Goal: Transaction & Acquisition: Purchase product/service

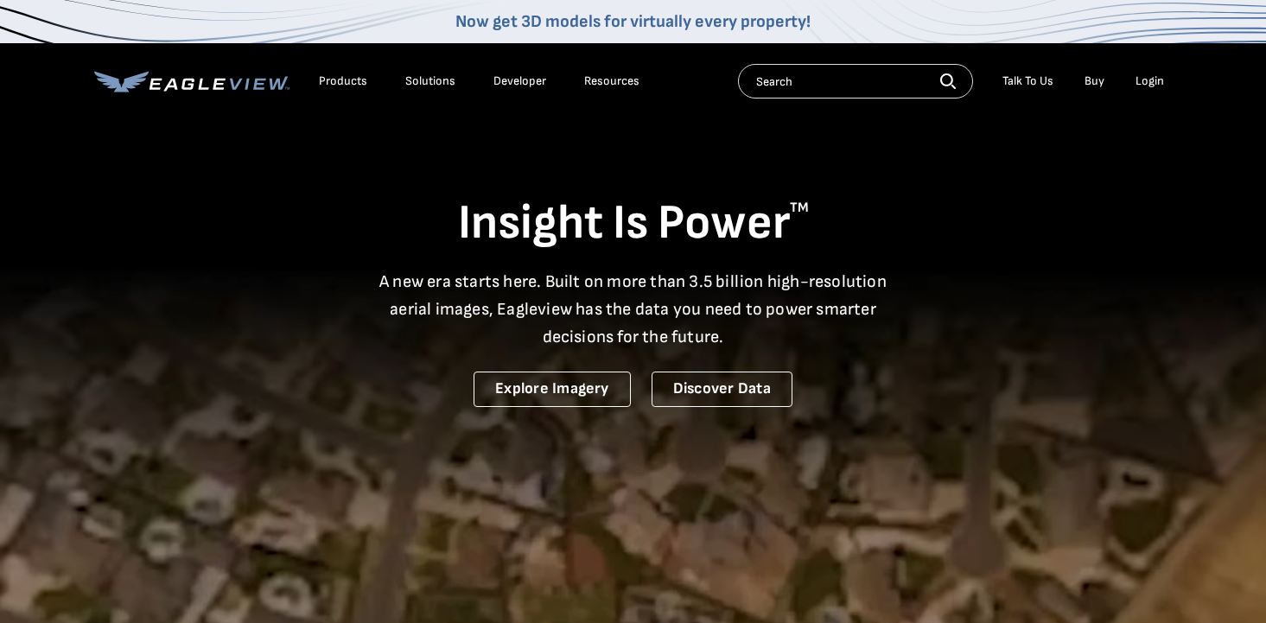
click at [1149, 76] on div "Login" at bounding box center [1149, 81] width 29 height 16
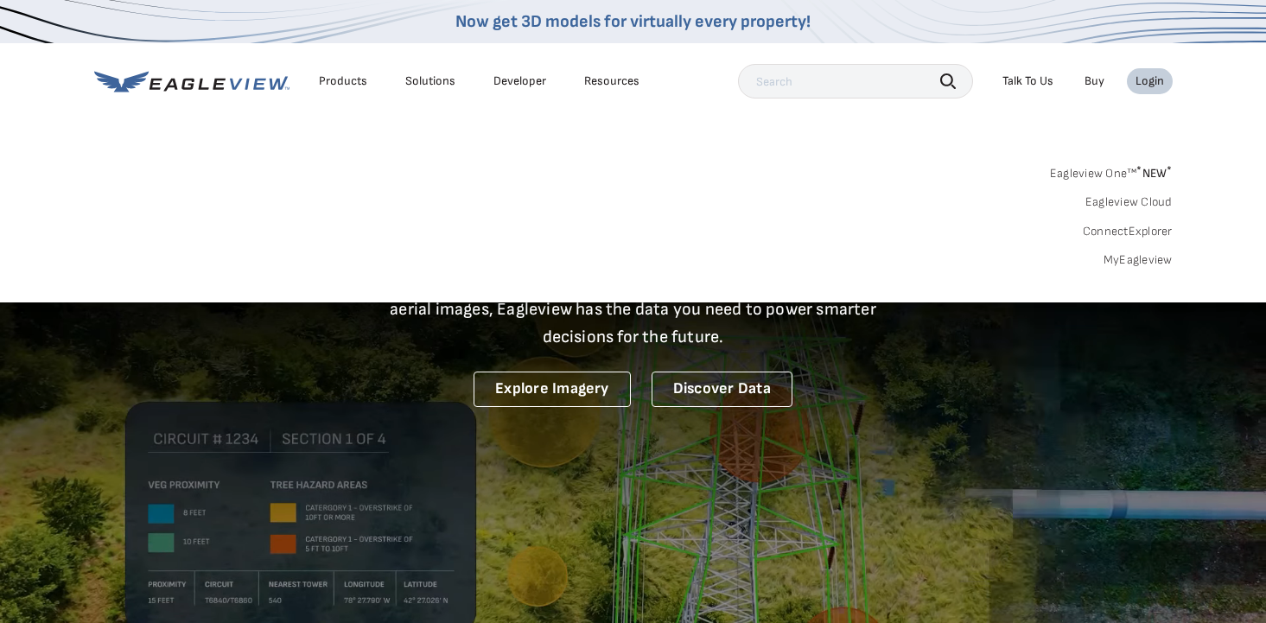
click at [1143, 83] on div "Login" at bounding box center [1149, 81] width 29 height 16
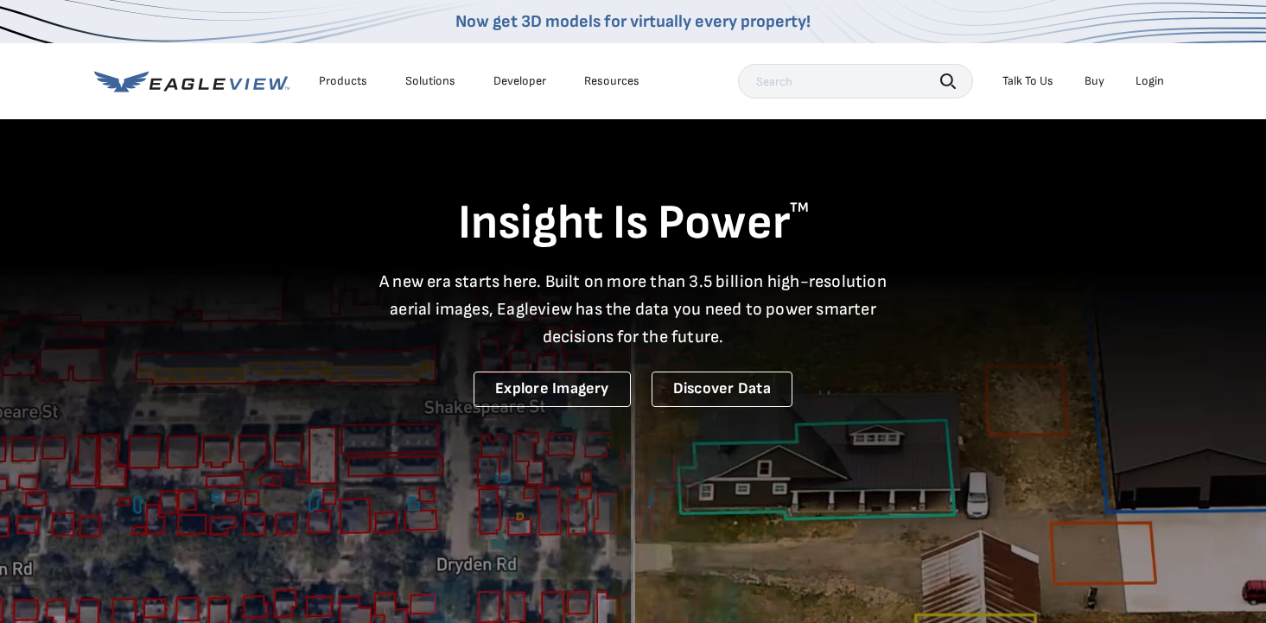
click at [1148, 79] on div "Login" at bounding box center [1149, 81] width 29 height 16
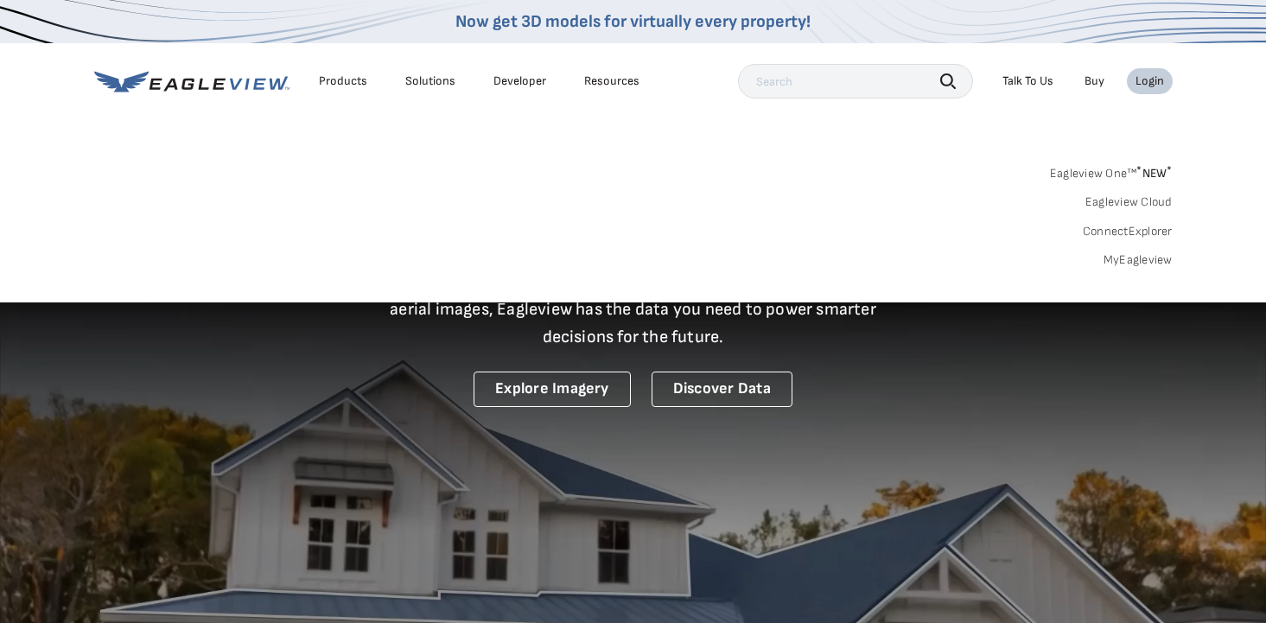
click at [1118, 261] on link "MyEagleview" at bounding box center [1137, 260] width 69 height 16
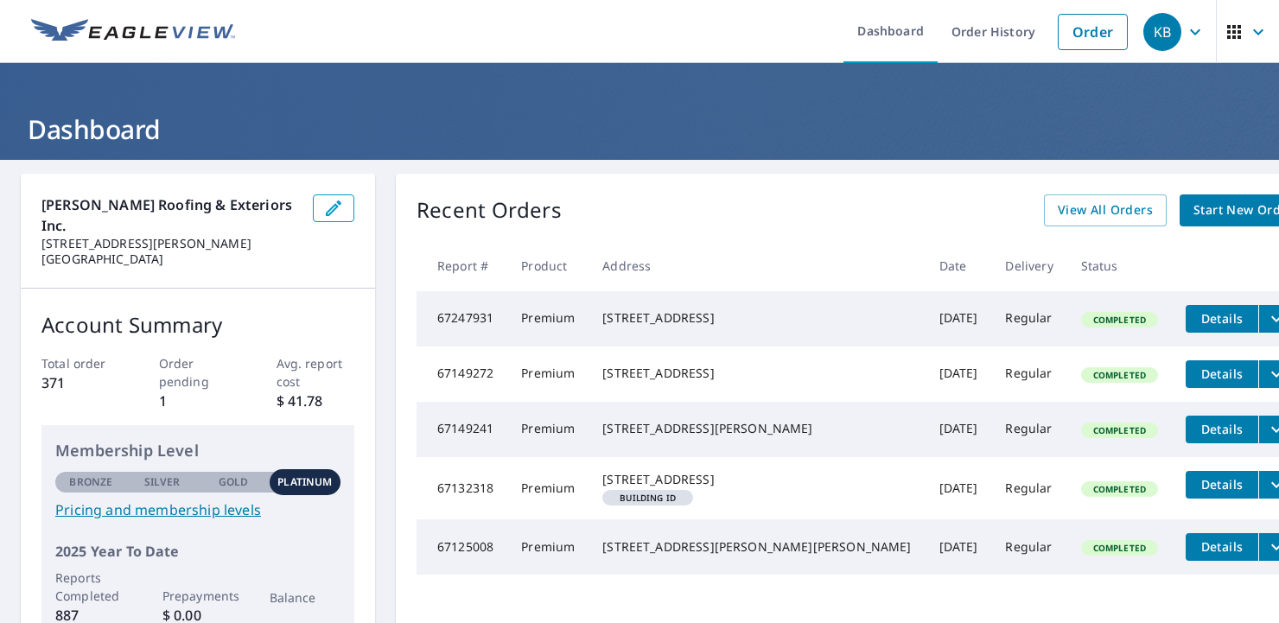
click at [1193, 206] on span "Start New Order" at bounding box center [1243, 211] width 100 height 22
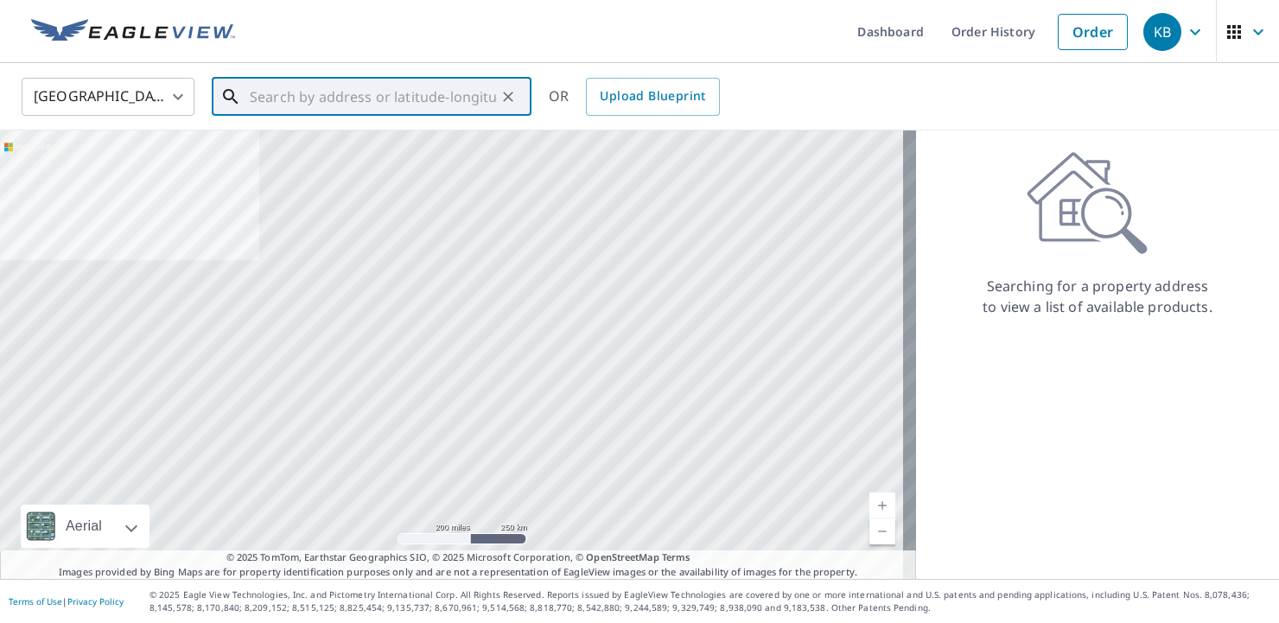
click at [256, 98] on input "text" at bounding box center [373, 97] width 246 height 48
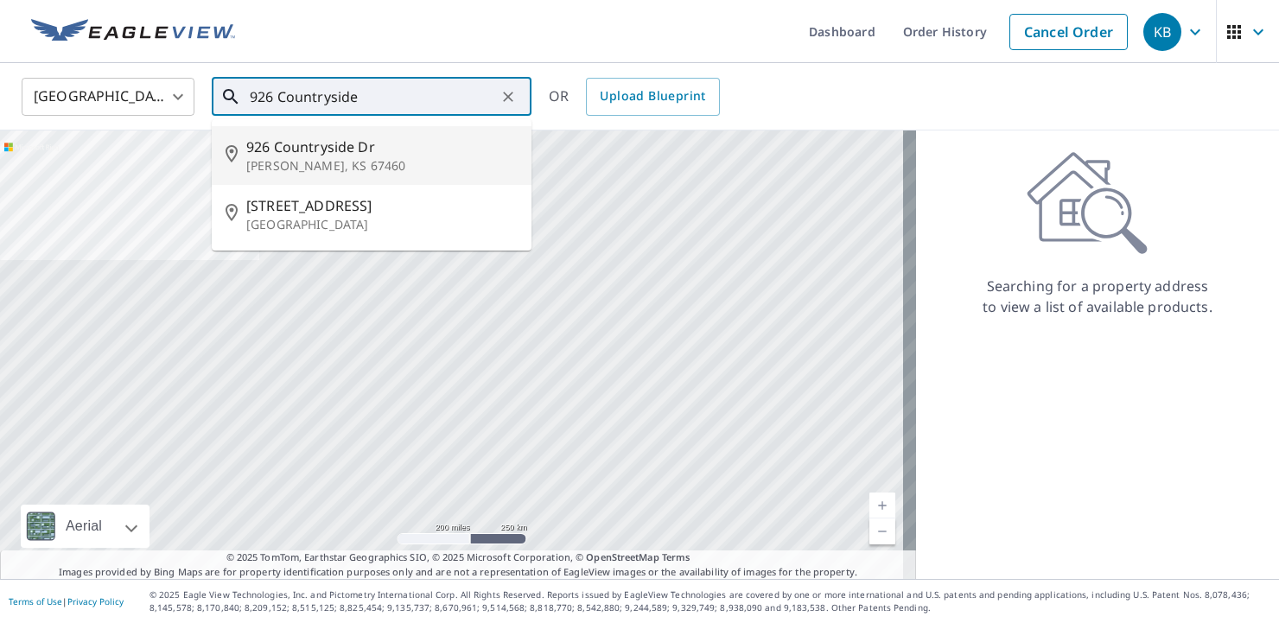
click at [280, 145] on span "926 Countryside Dr" at bounding box center [381, 146] width 271 height 21
type input "926 Countryside Dr Mcpherson, KS 67460"
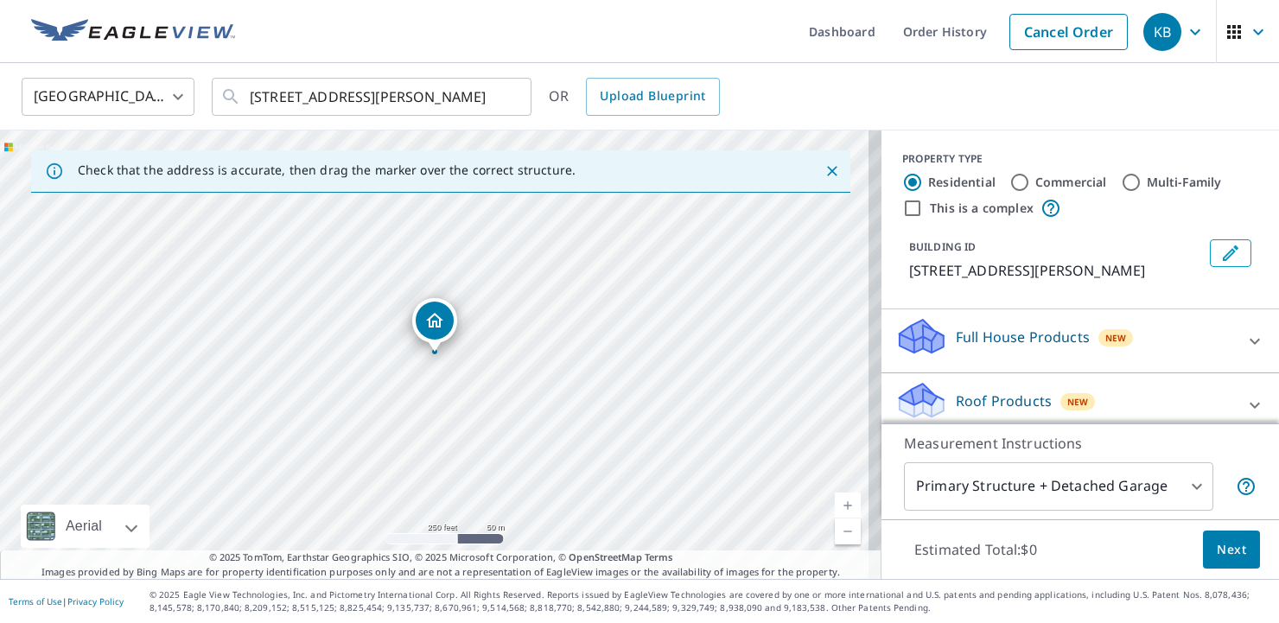
click at [1249, 404] on icon at bounding box center [1254, 405] width 10 height 6
click at [1244, 400] on icon at bounding box center [1254, 405] width 21 height 21
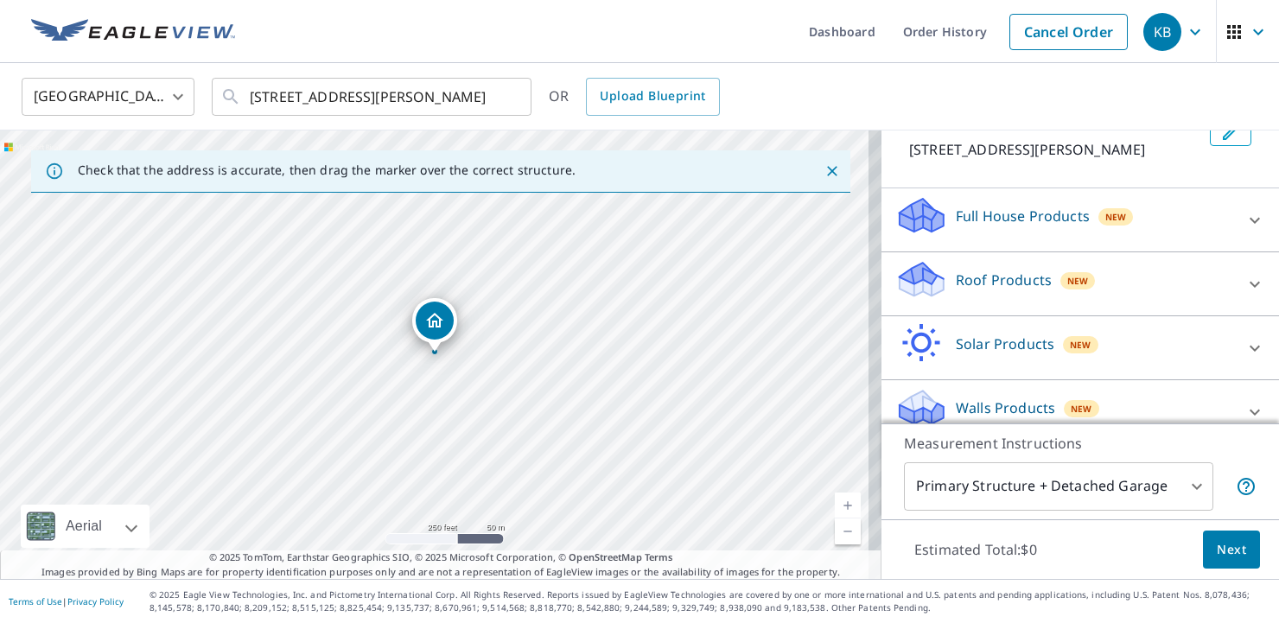
scroll to position [142, 0]
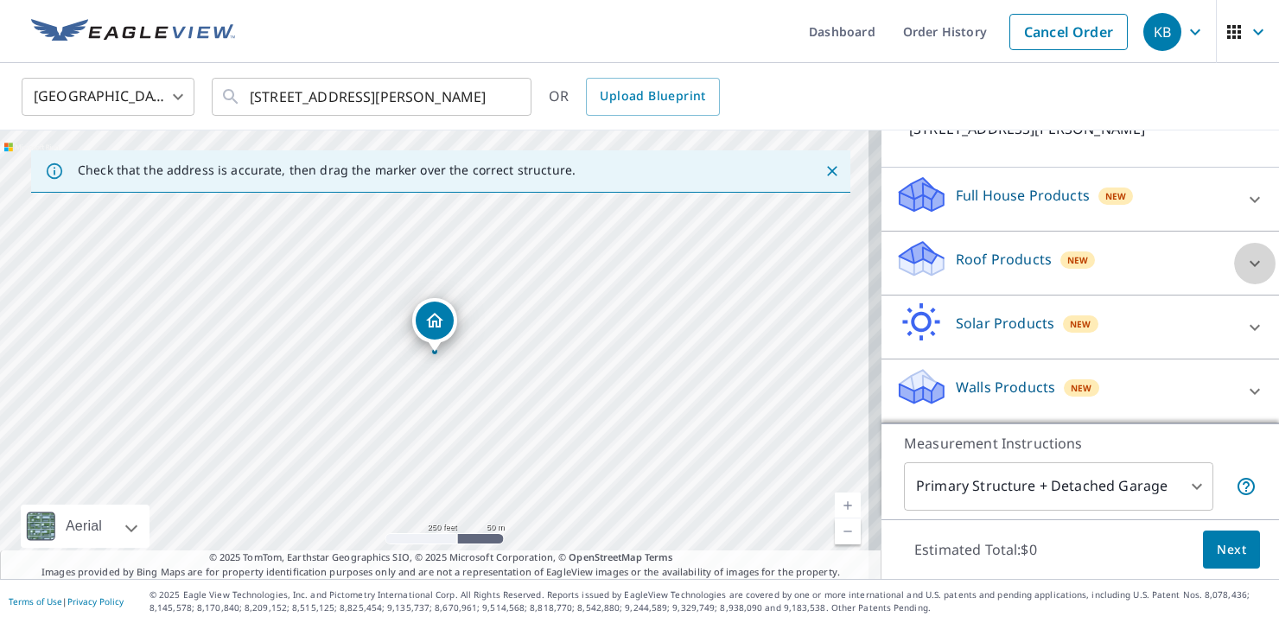
click at [1244, 260] on icon at bounding box center [1254, 263] width 21 height 21
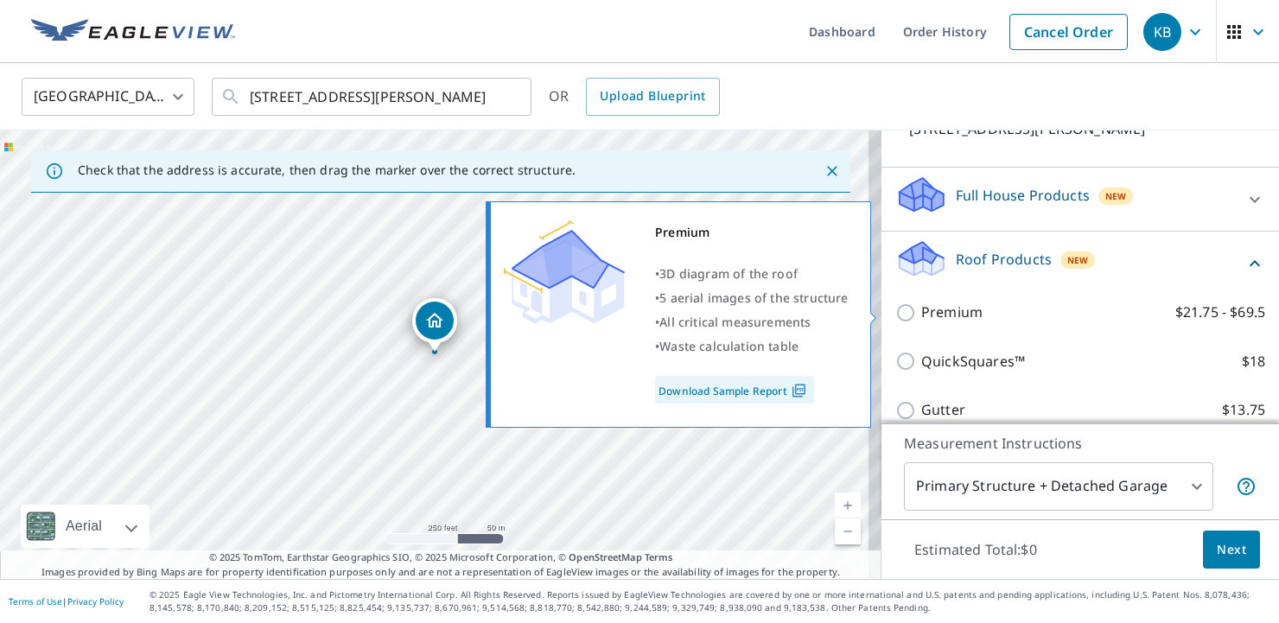
click at [895, 310] on input "Premium $21.75 - $69.5" at bounding box center [908, 312] width 26 height 21
checkbox input "true"
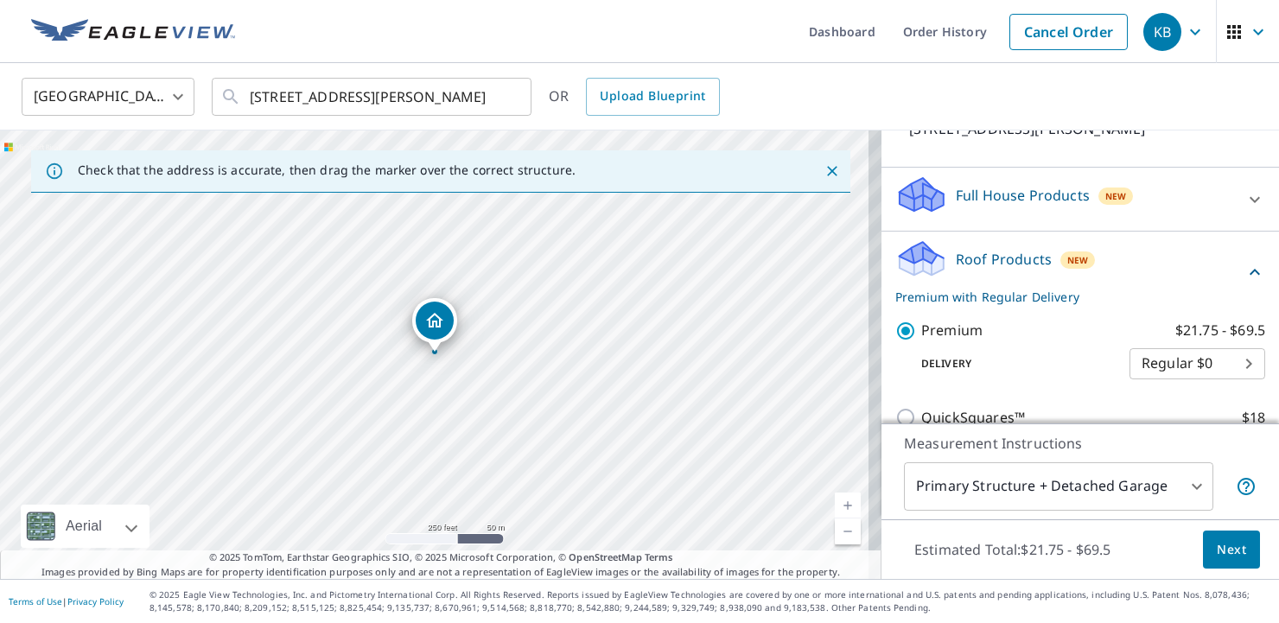
click at [1216, 539] on span "Next" at bounding box center [1230, 550] width 29 height 22
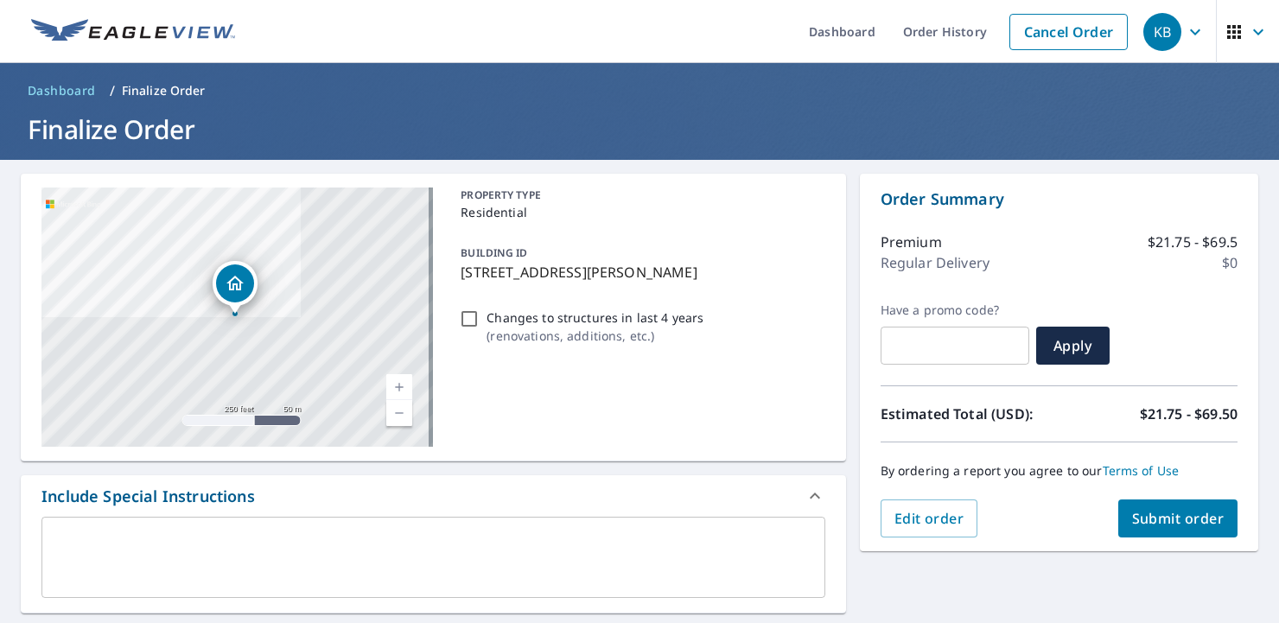
click at [1161, 516] on span "Submit order" at bounding box center [1178, 518] width 92 height 19
checkbox input "true"
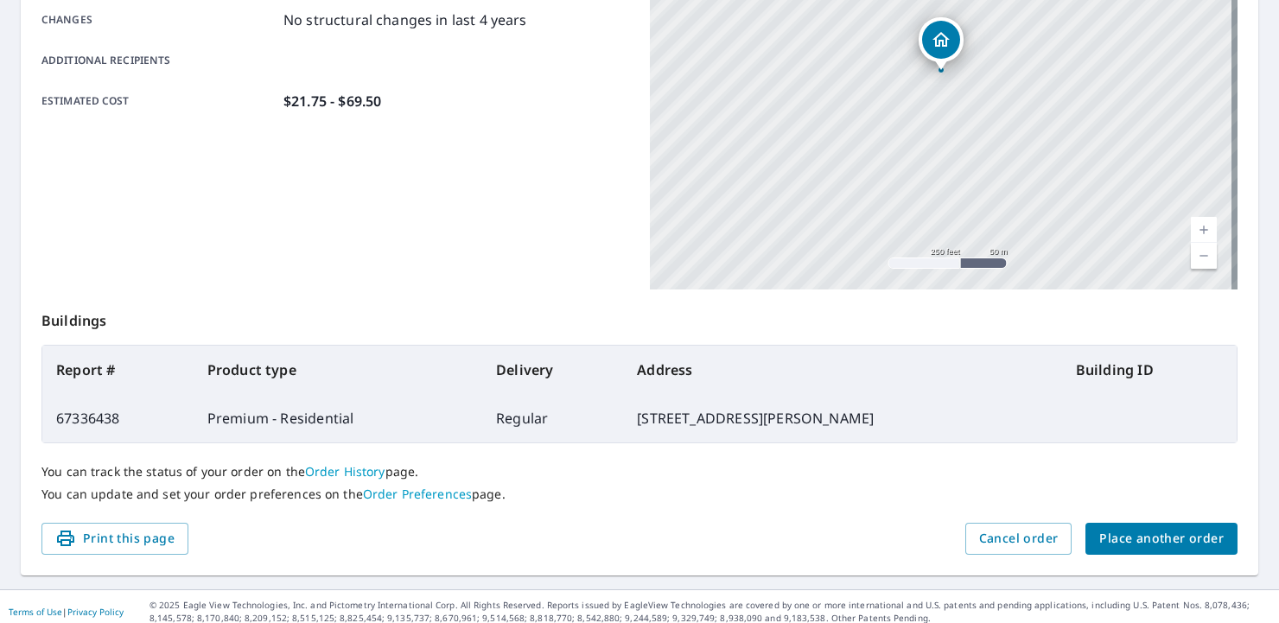
scroll to position [394, 0]
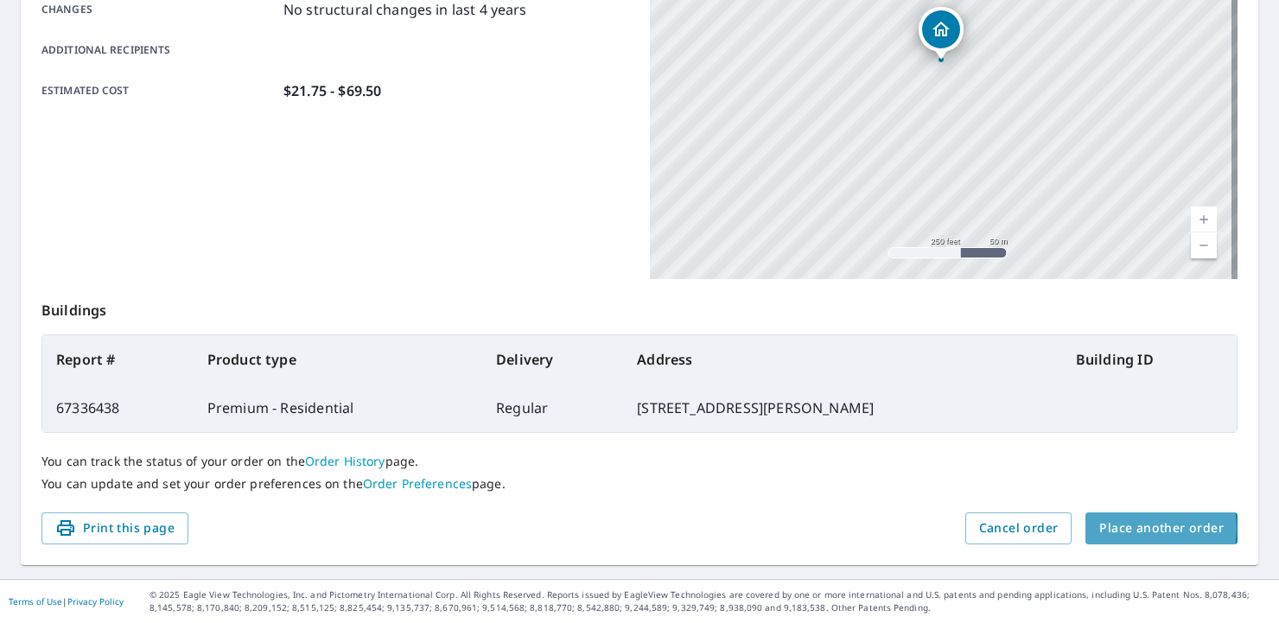
click at [1128, 528] on span "Place another order" at bounding box center [1161, 528] width 124 height 22
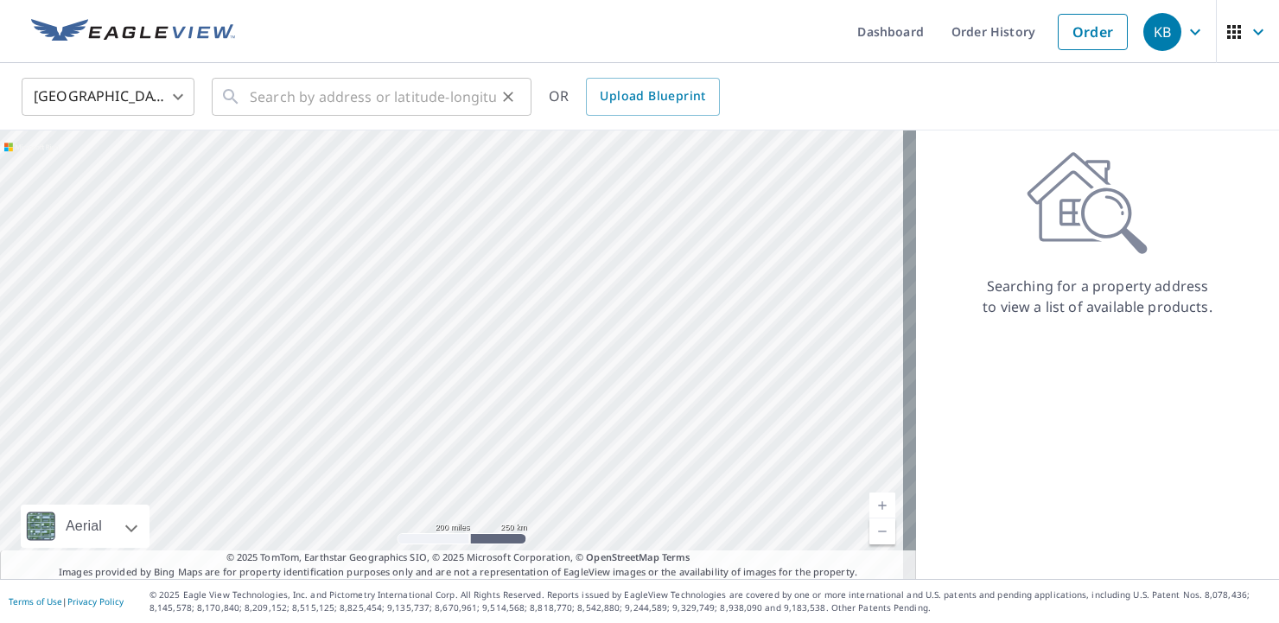
click at [241, 98] on div "​" at bounding box center [372, 97] width 320 height 38
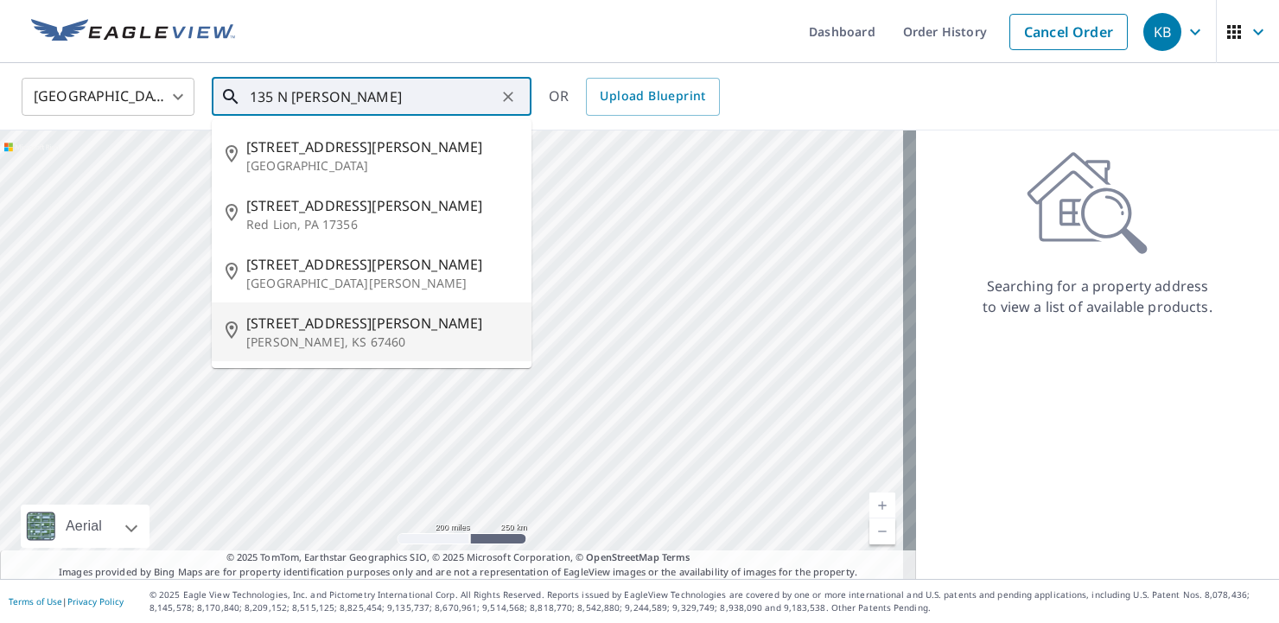
click at [287, 330] on span "135 N Charles St" at bounding box center [381, 323] width 271 height 21
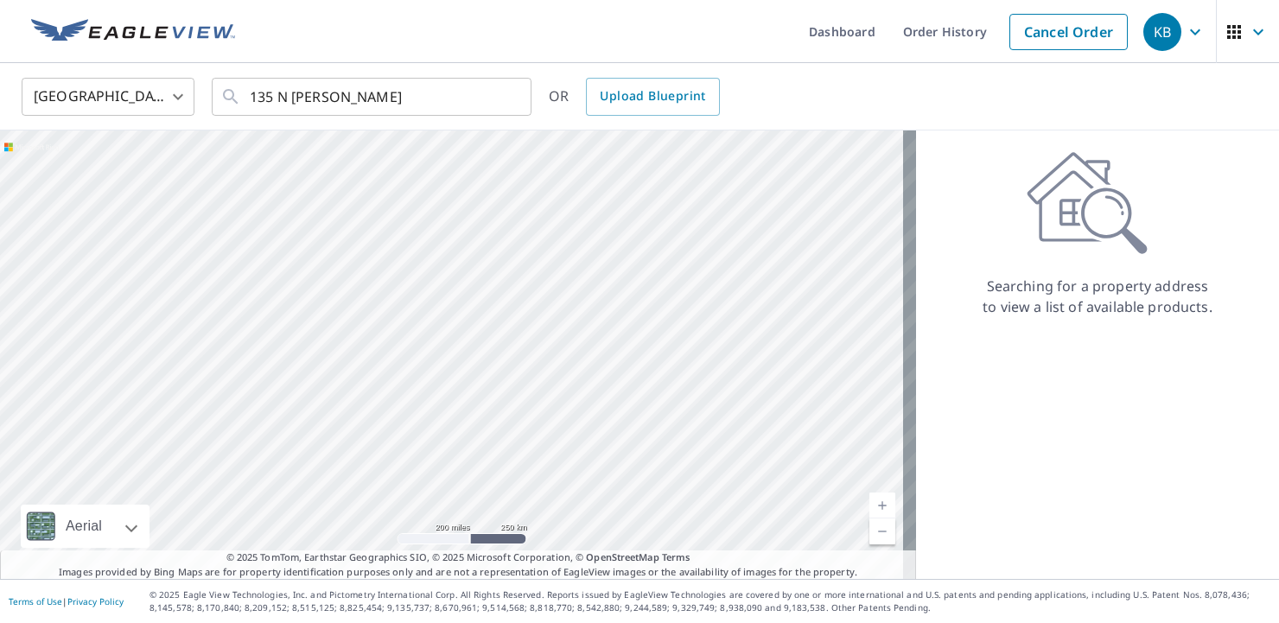
type input "135 N Charles St Mcpherson, KS 67460"
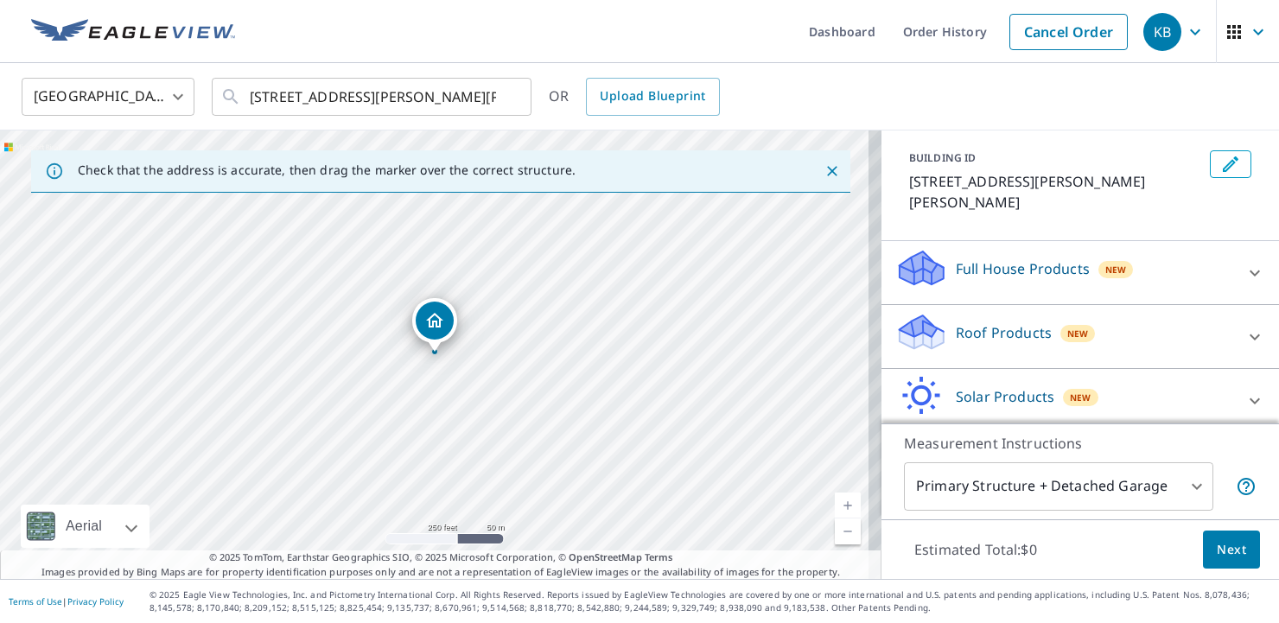
scroll to position [130, 0]
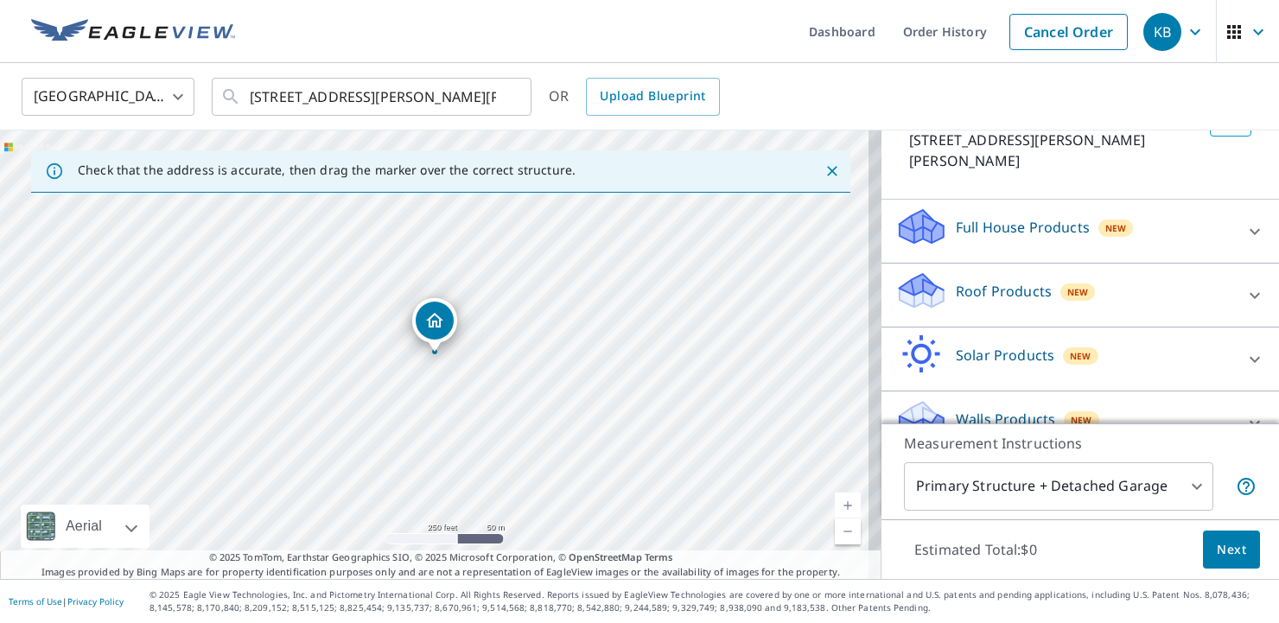
click at [936, 270] on div "Roof Products New" at bounding box center [1064, 294] width 339 height 49
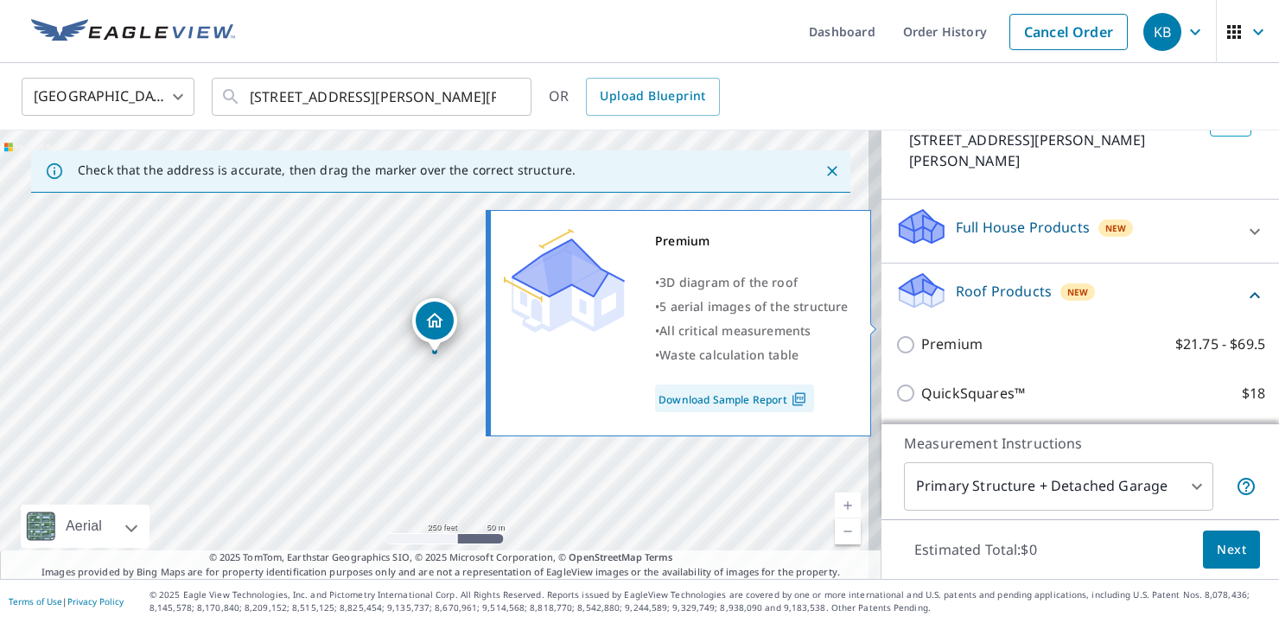
click at [895, 334] on input "Premium $21.75 - $69.5" at bounding box center [908, 344] width 26 height 21
checkbox input "true"
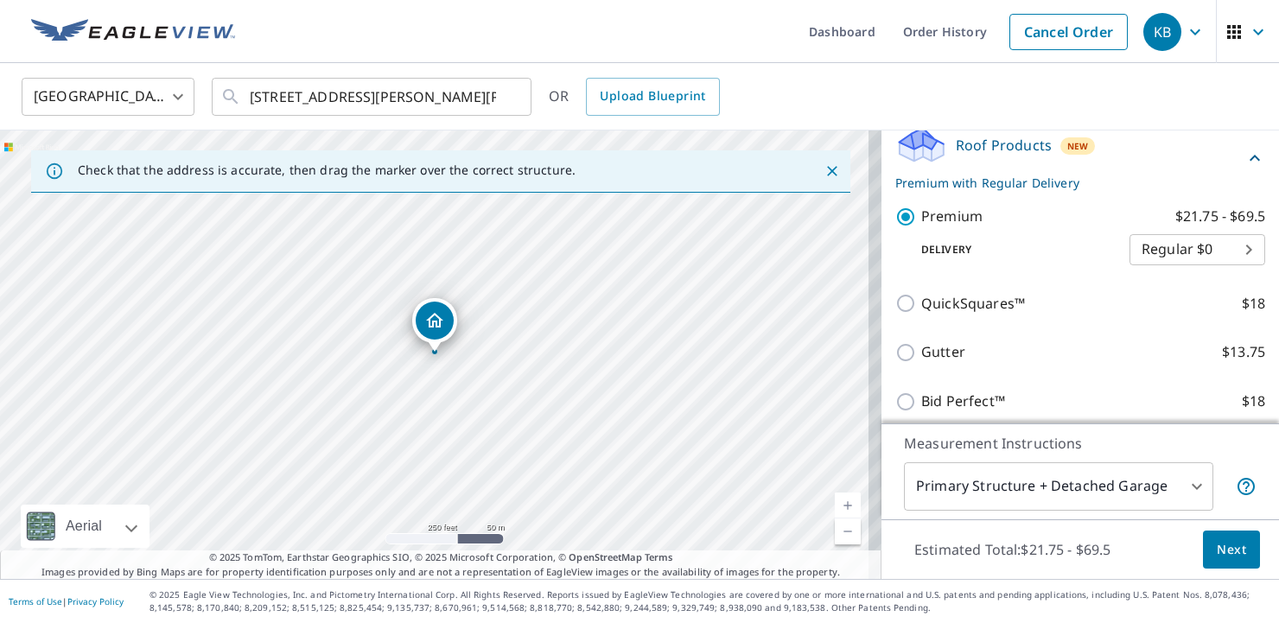
scroll to position [303, 0]
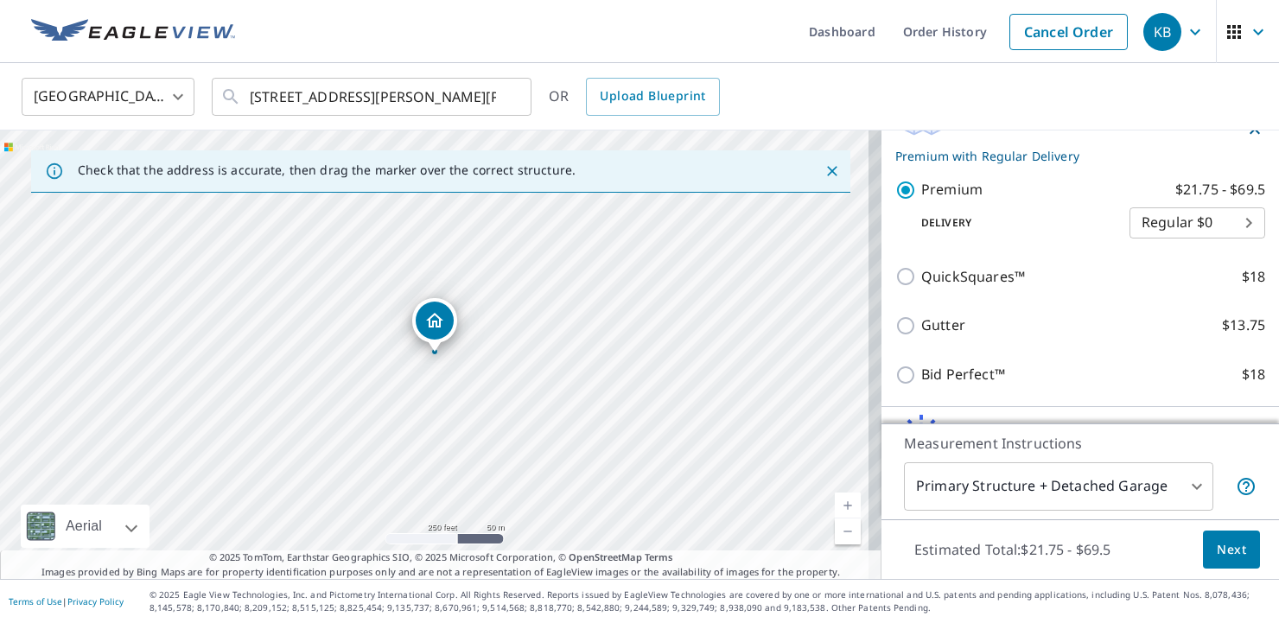
click at [1216, 549] on span "Next" at bounding box center [1230, 550] width 29 height 22
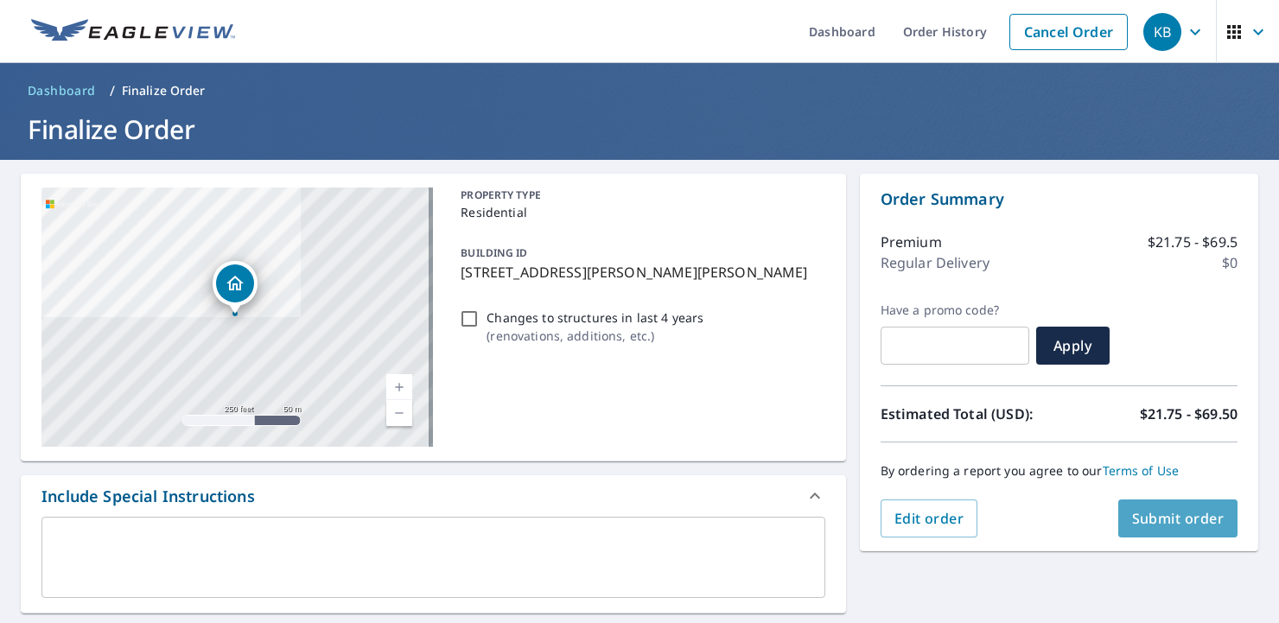
click at [1165, 520] on span "Submit order" at bounding box center [1178, 518] width 92 height 19
checkbox input "true"
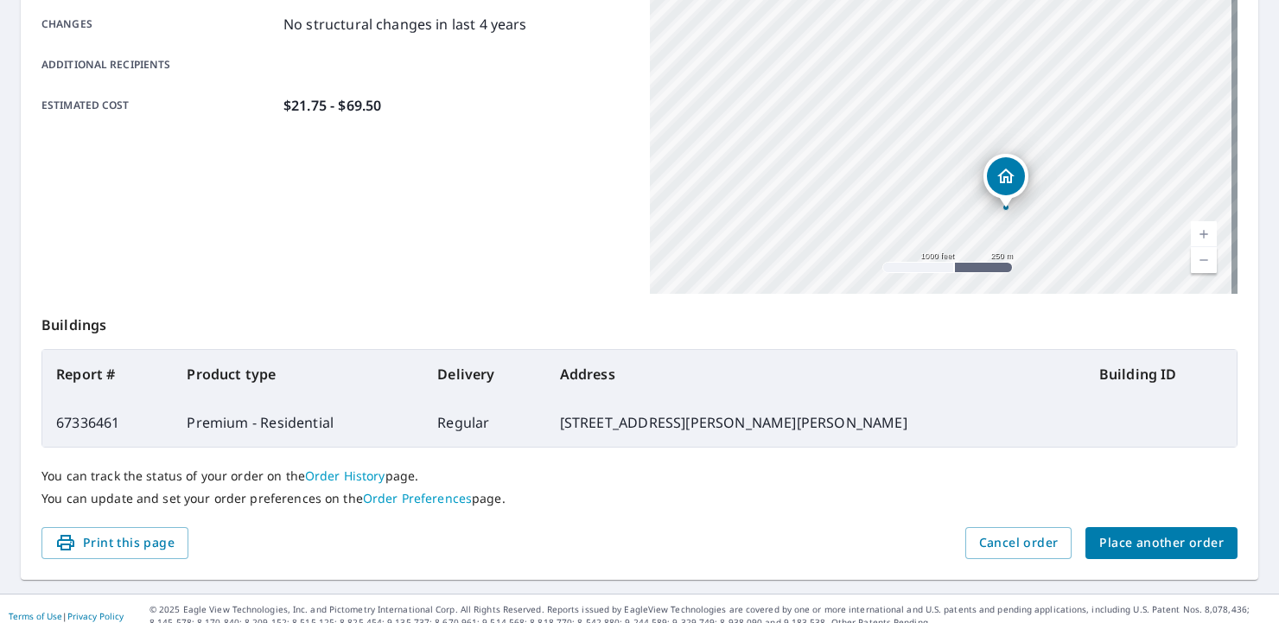
scroll to position [394, 0]
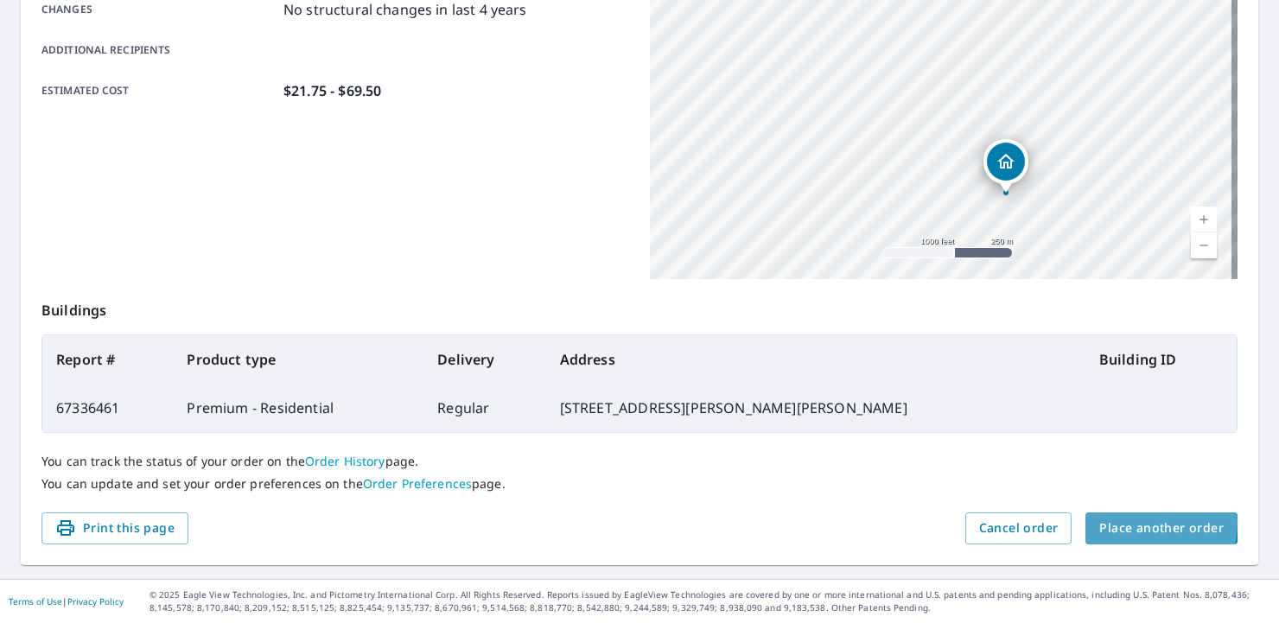
click at [1139, 524] on span "Place another order" at bounding box center [1161, 528] width 124 height 22
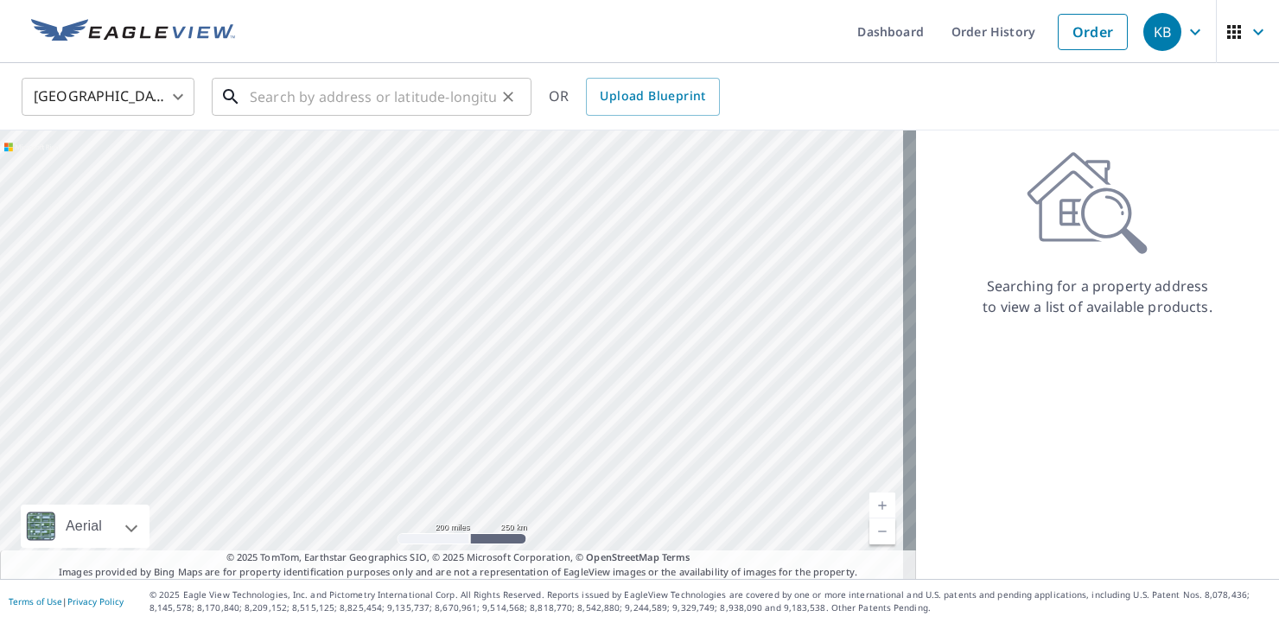
click at [282, 102] on input "text" at bounding box center [373, 97] width 246 height 48
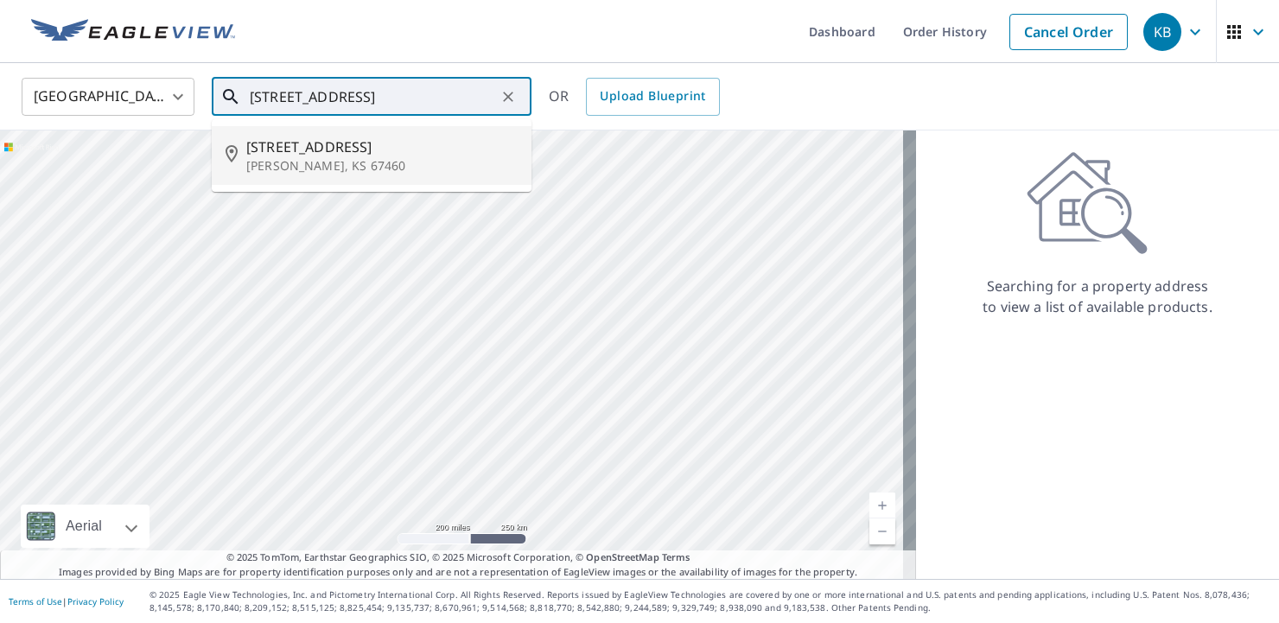
click at [258, 149] on span "1508 N High Dr" at bounding box center [381, 146] width 271 height 21
type input "1508 N High Dr Mcpherson, KS 67460"
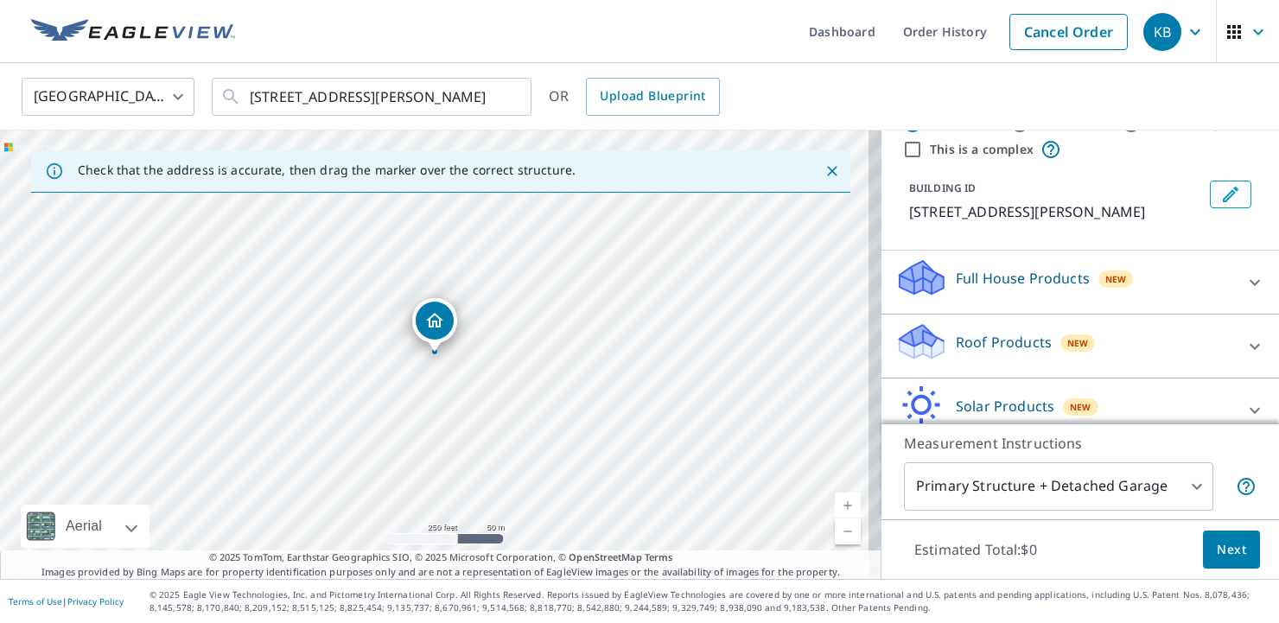
scroll to position [86, 0]
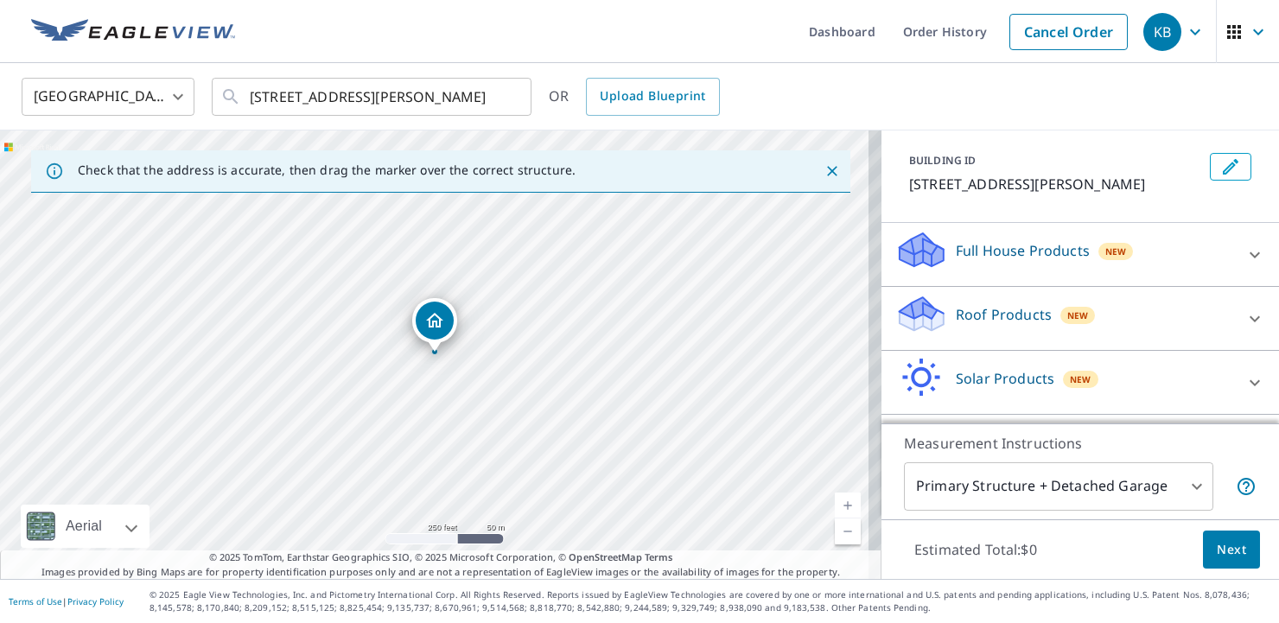
click at [911, 314] on icon at bounding box center [921, 308] width 44 height 22
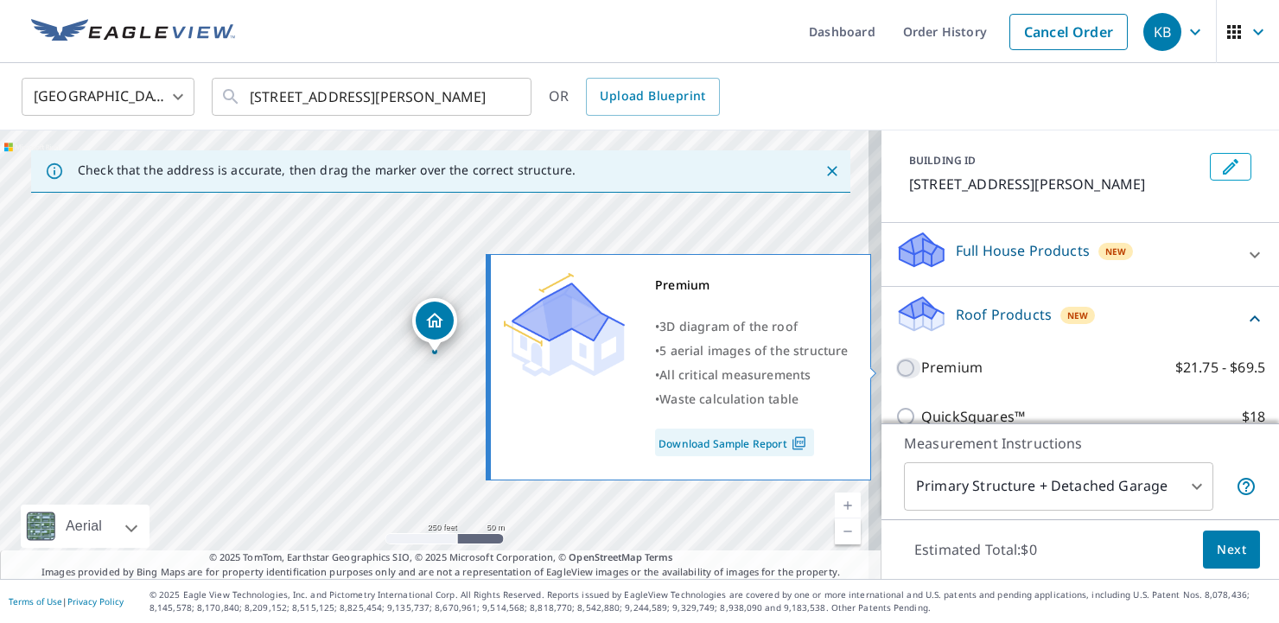
click at [898, 365] on input "Premium $21.75 - $69.5" at bounding box center [908, 368] width 26 height 21
checkbox input "true"
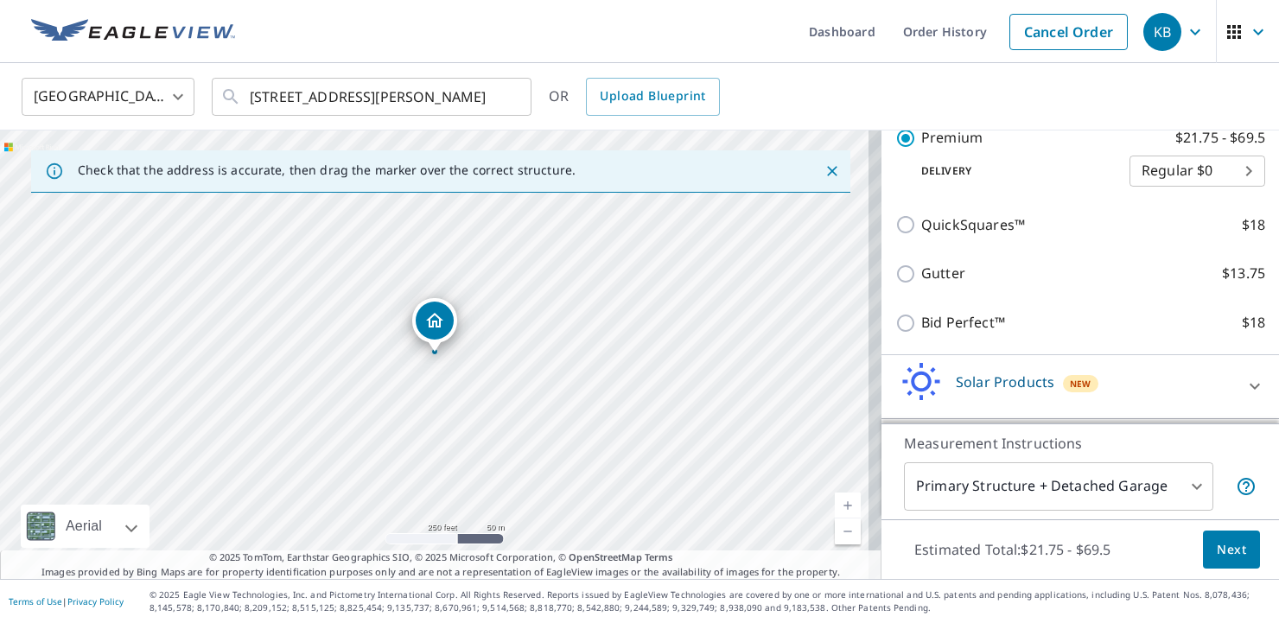
scroll to position [346, 0]
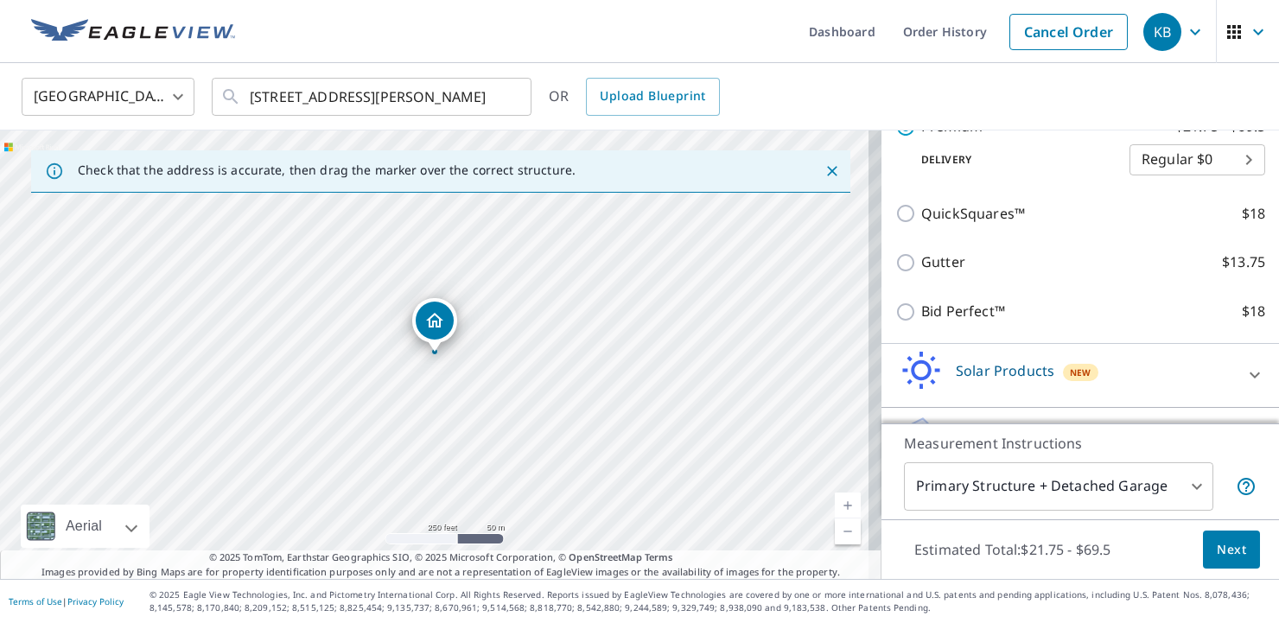
click at [1179, 487] on body "KB KB Dashboard Order History Cancel Order KB United States US ​ 1508 N High Dr…" at bounding box center [639, 311] width 1279 height 623
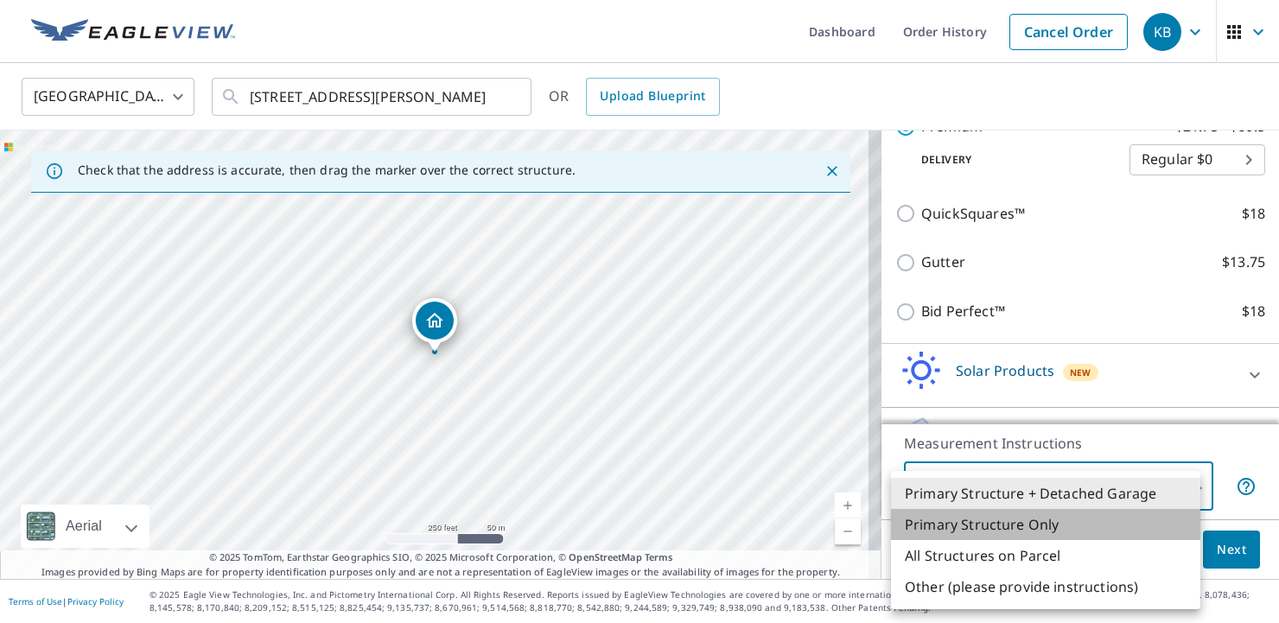
click at [948, 522] on li "Primary Structure Only" at bounding box center [1045, 524] width 309 height 31
type input "2"
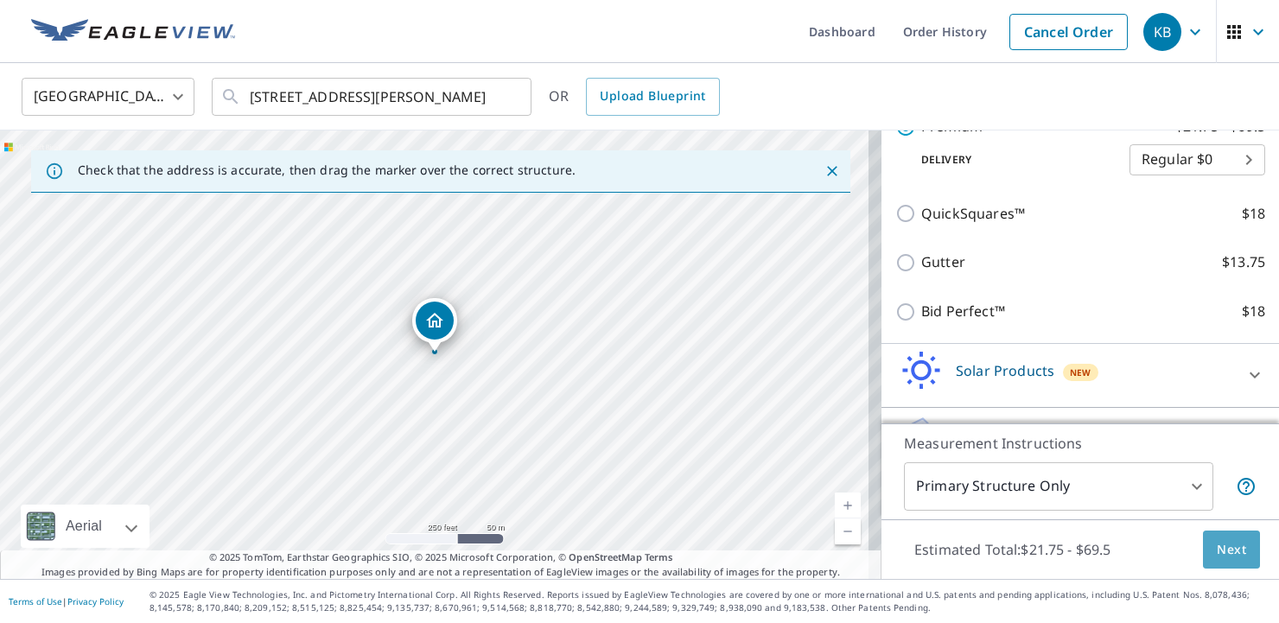
click at [1216, 553] on span "Next" at bounding box center [1230, 550] width 29 height 22
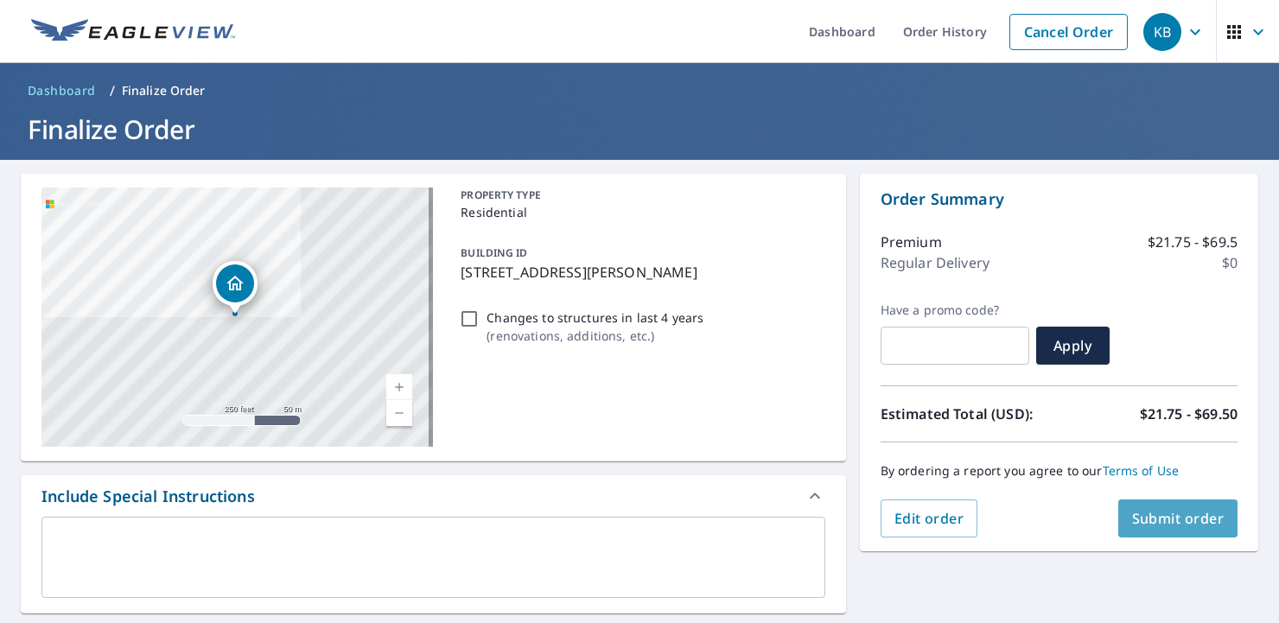
click at [1141, 519] on span "Submit order" at bounding box center [1178, 518] width 92 height 19
checkbox input "true"
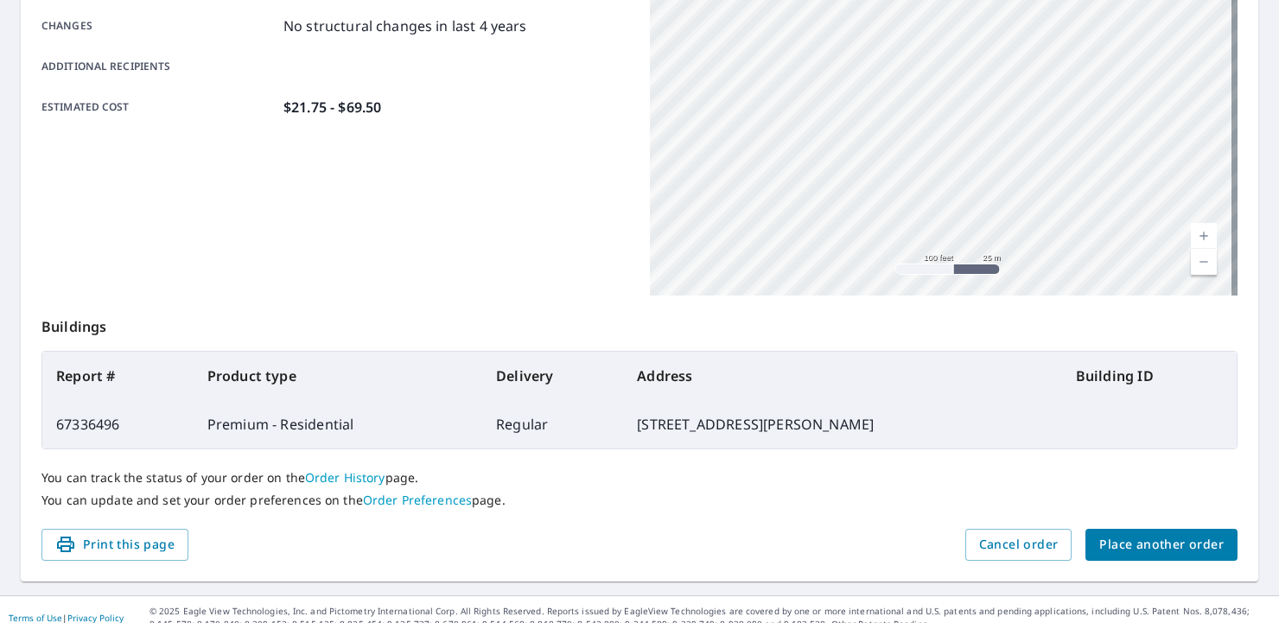
scroll to position [394, 0]
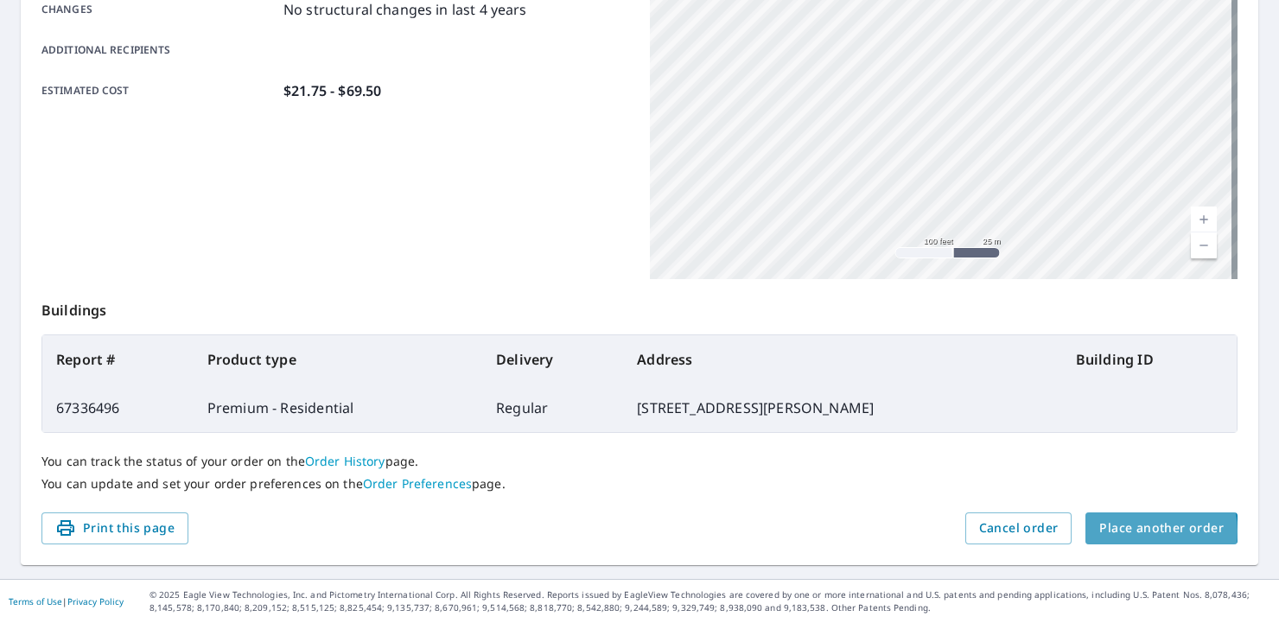
click at [1124, 531] on span "Place another order" at bounding box center [1161, 528] width 124 height 22
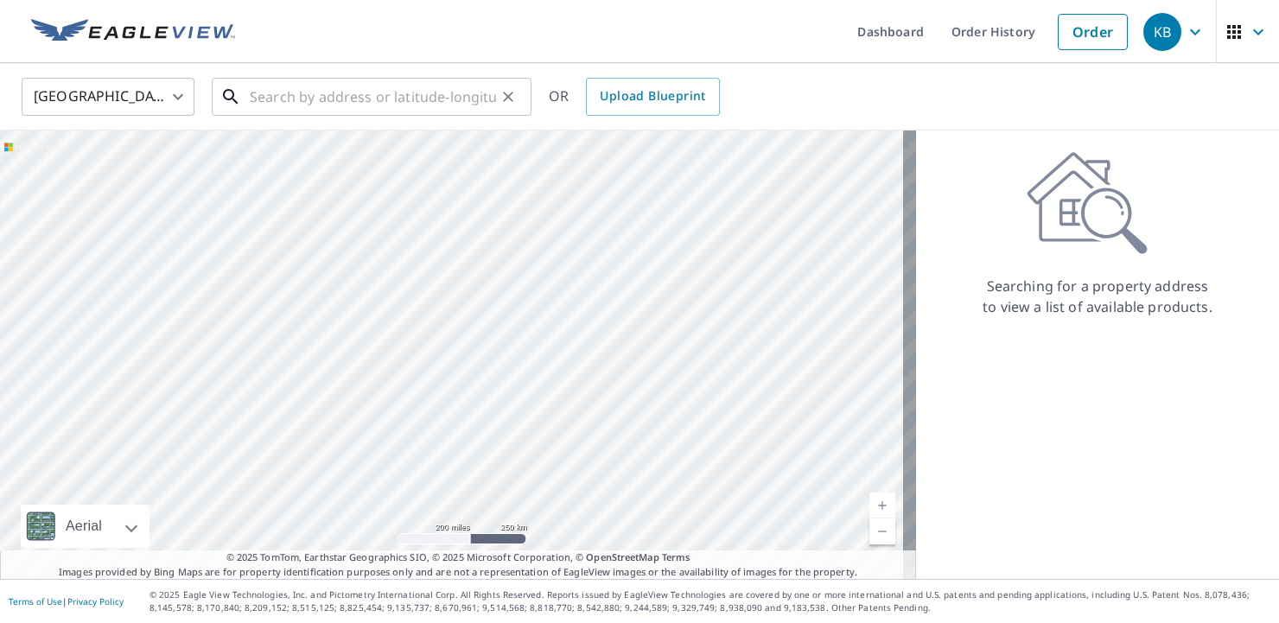
click at [260, 95] on input "text" at bounding box center [373, 97] width 246 height 48
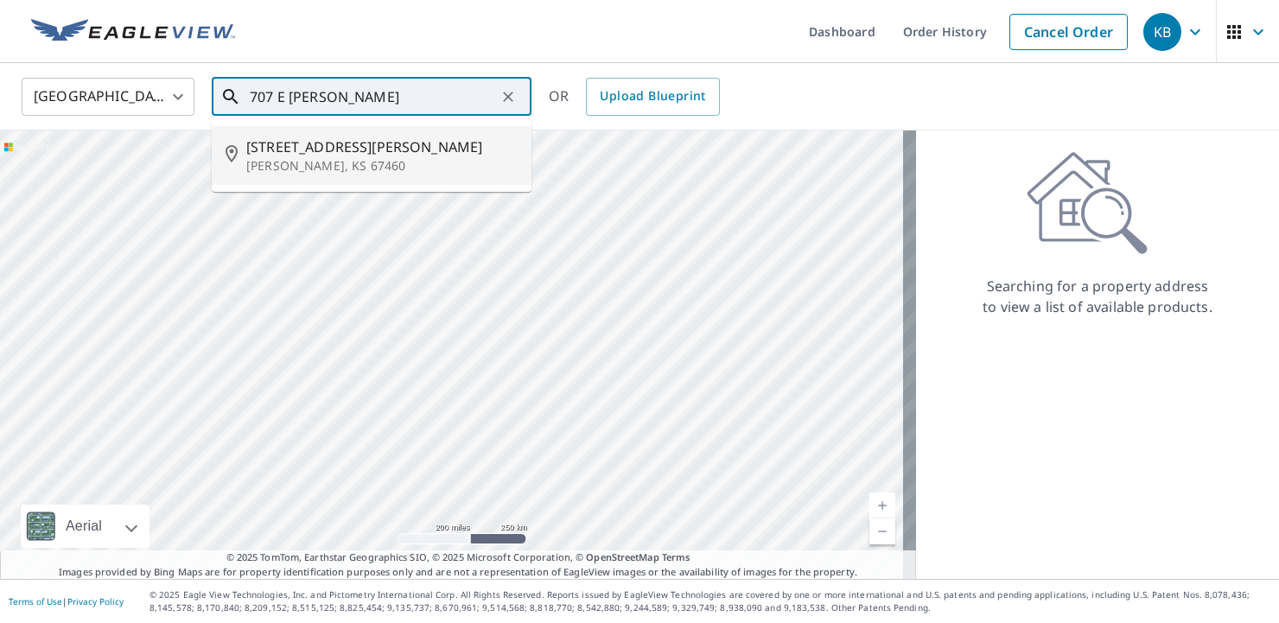
click at [311, 149] on span "707 E Hulse St" at bounding box center [381, 146] width 271 height 21
type input "707 E Hulse St Mcpherson, KS 67460"
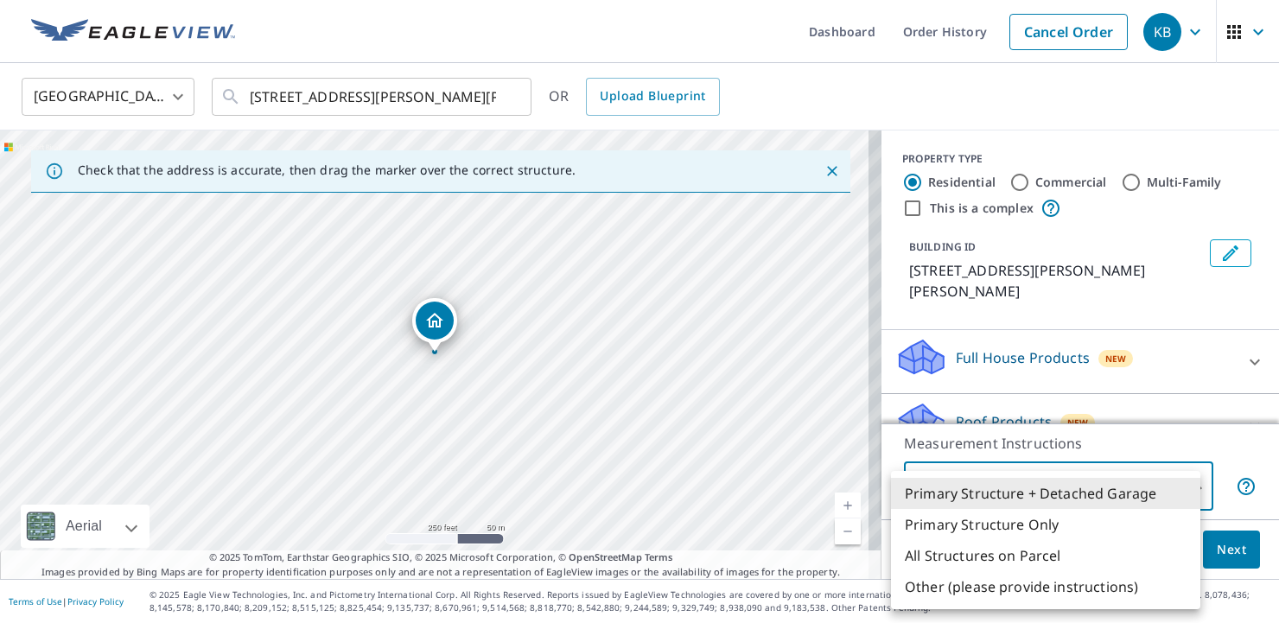
click at [1184, 484] on body "KB KB Dashboard Order History Cancel Order KB United States US ​ 707 E Hulse St…" at bounding box center [639, 311] width 1279 height 623
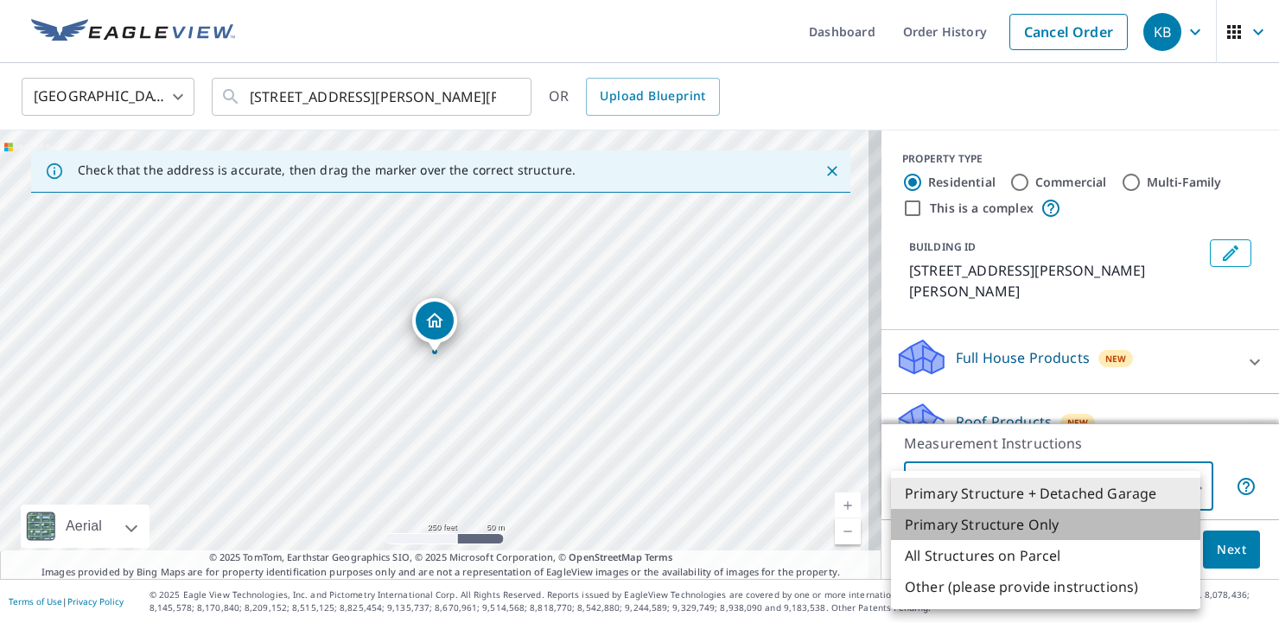
click at [947, 521] on li "Primary Structure Only" at bounding box center [1045, 524] width 309 height 31
type input "2"
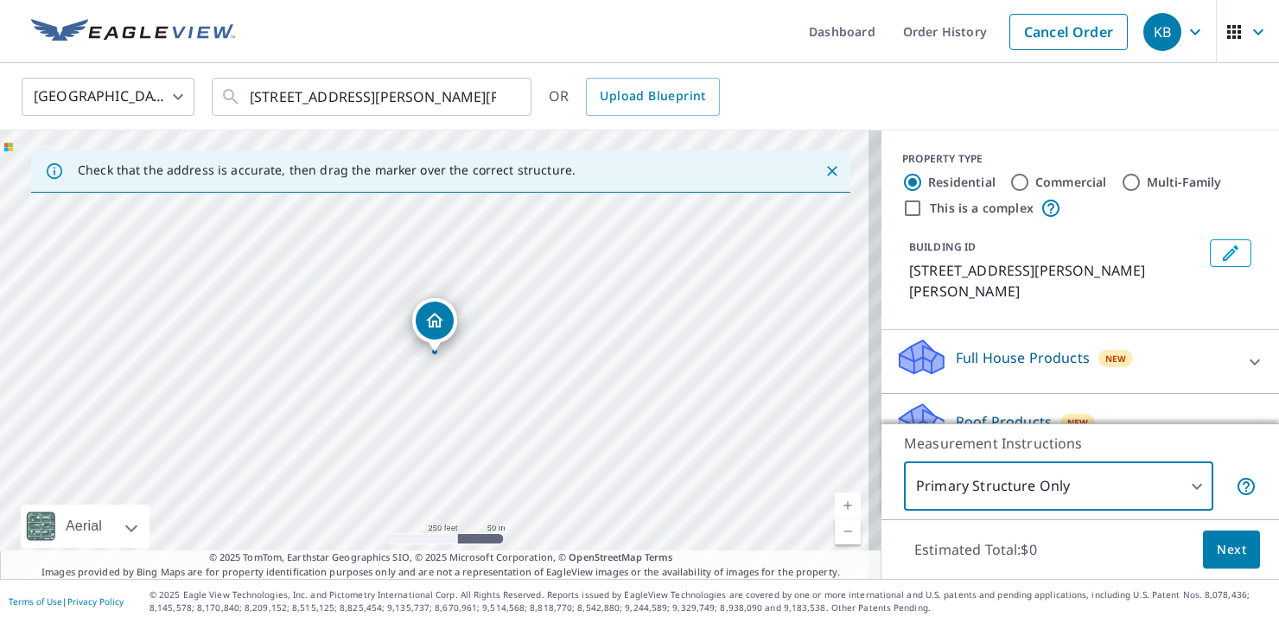
click at [978, 411] on p "Roof Products" at bounding box center [1003, 421] width 96 height 21
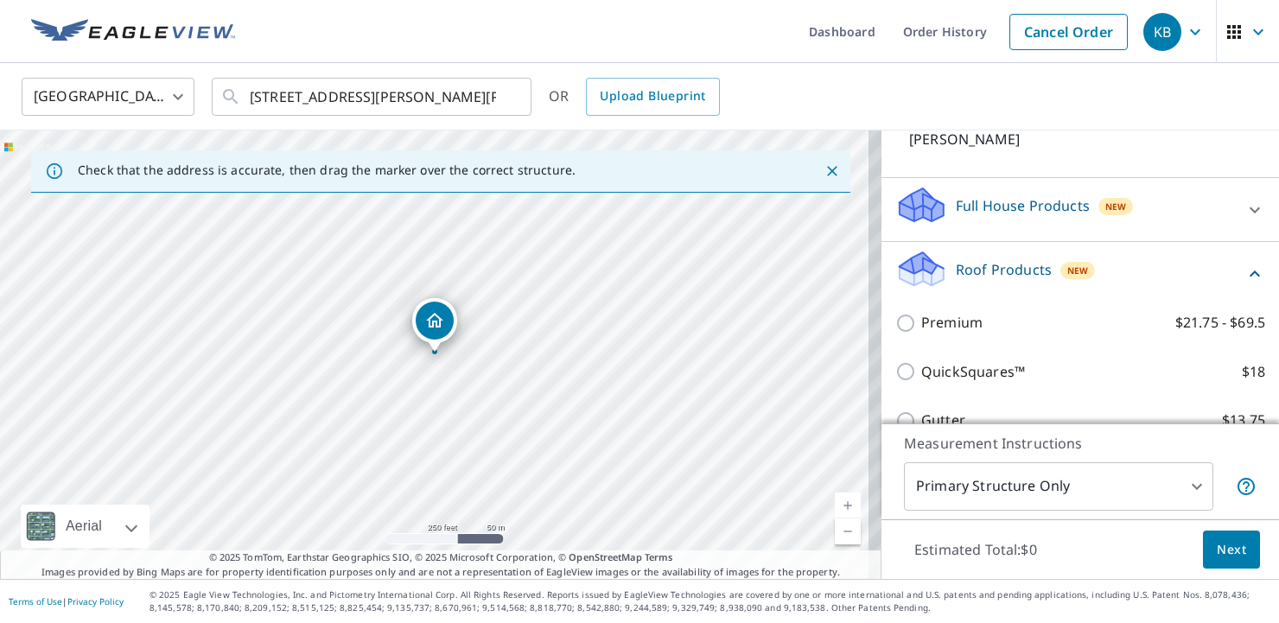
scroll to position [173, 0]
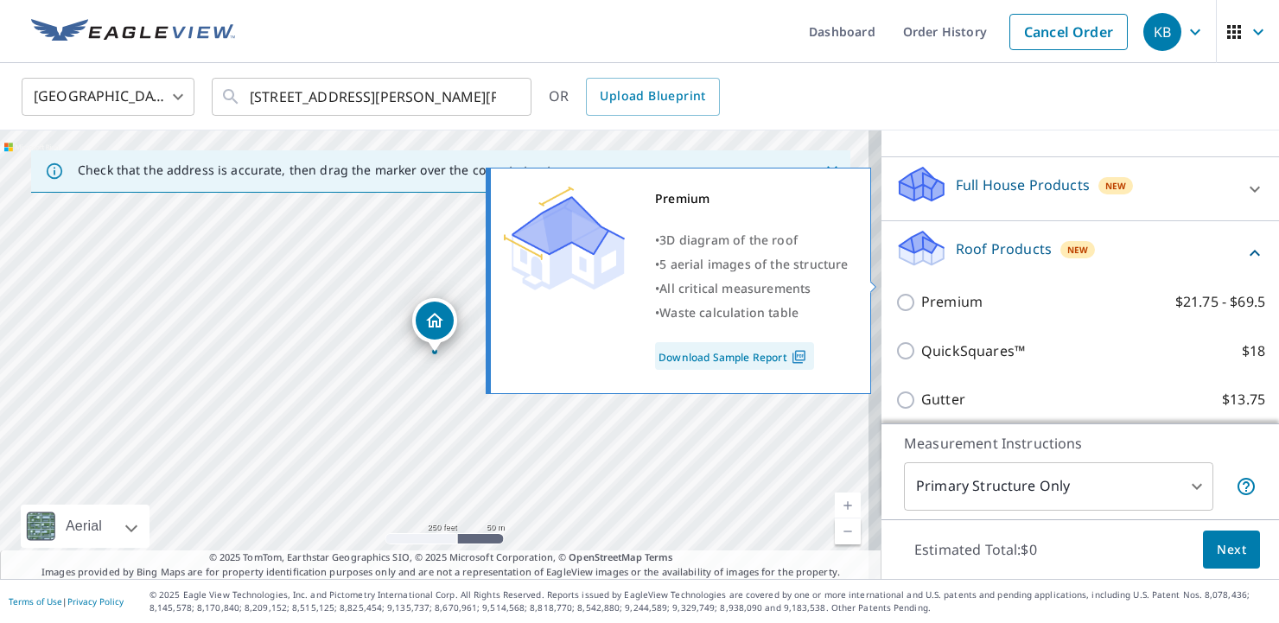
click at [895, 292] on input "Premium $21.75 - $69.5" at bounding box center [908, 302] width 26 height 21
checkbox input "true"
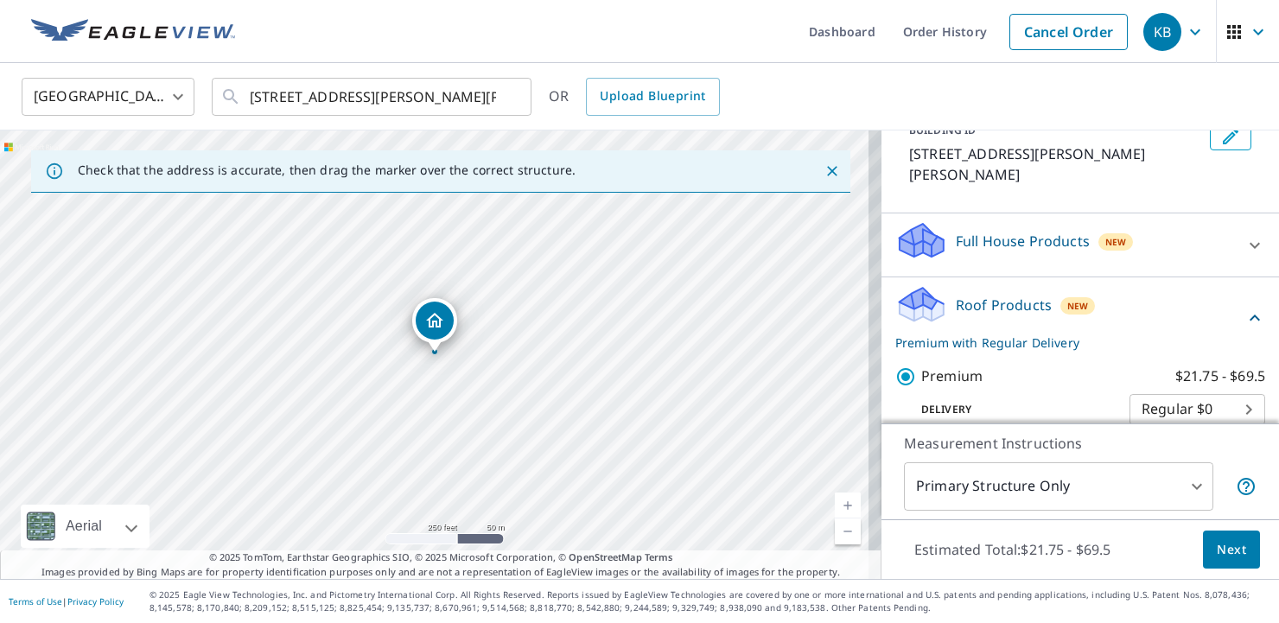
scroll to position [86, 0]
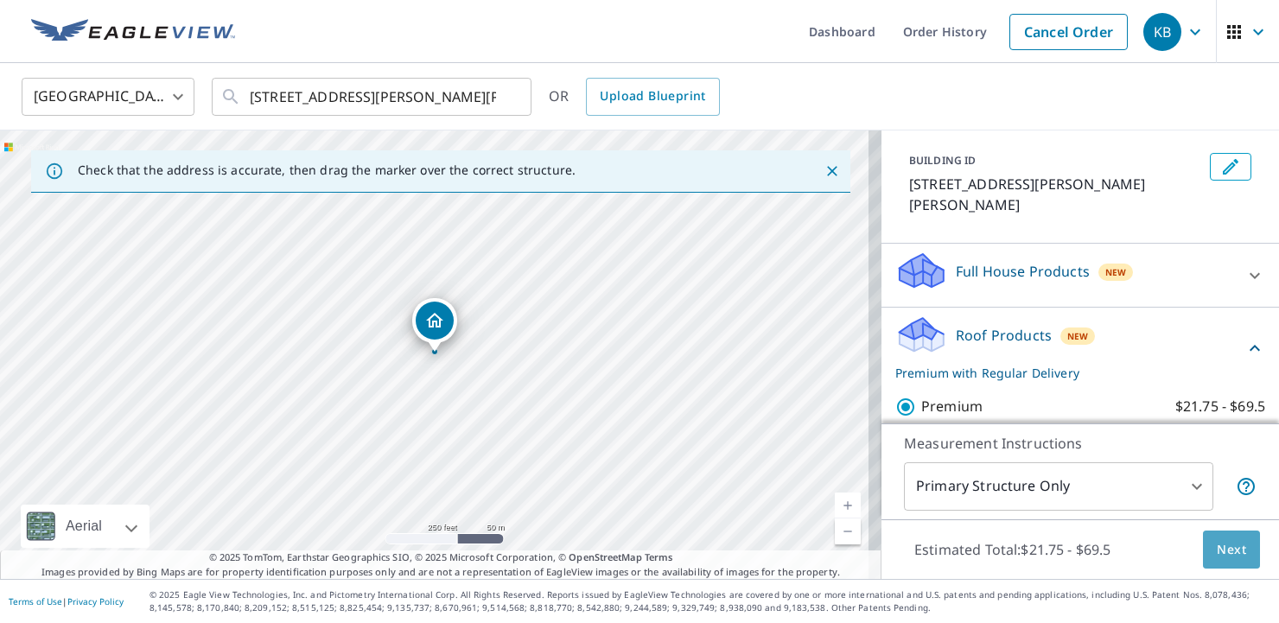
click at [1216, 549] on span "Next" at bounding box center [1230, 550] width 29 height 22
